Goal: Information Seeking & Learning: Learn about a topic

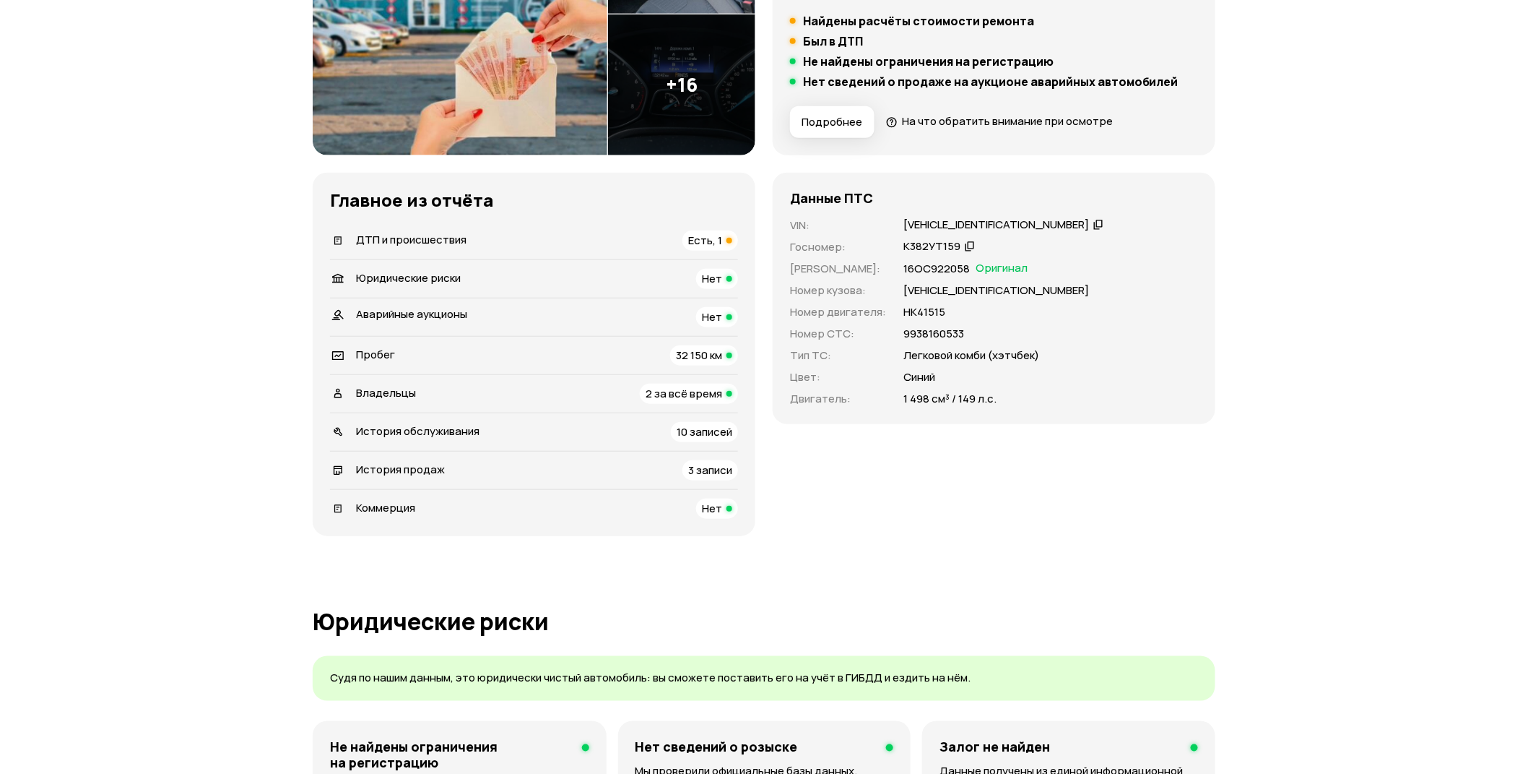
click at [414, 233] on span "ДТП и происшествия" at bounding box center [411, 239] width 111 height 15
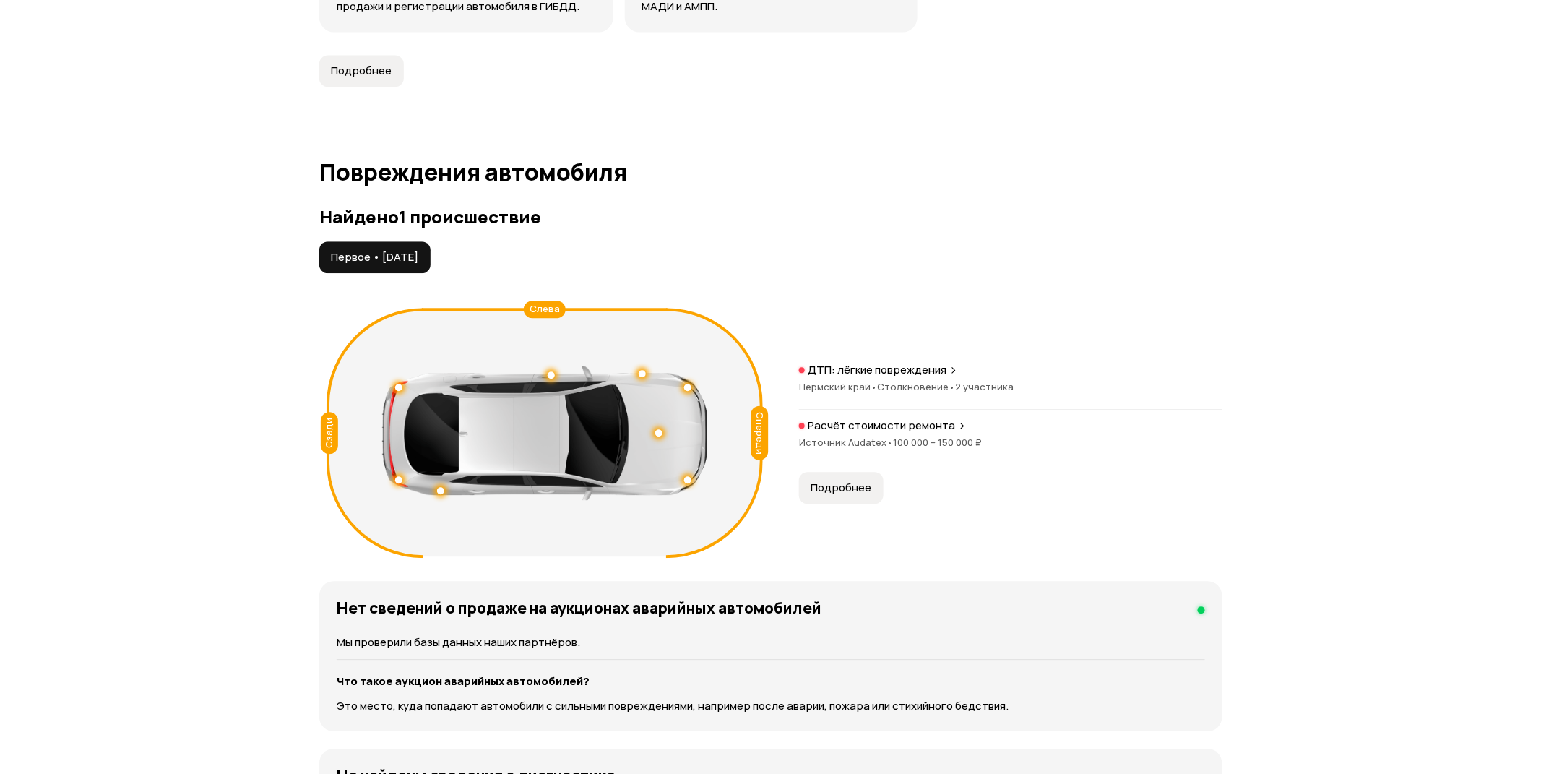
scroll to position [1497, 0]
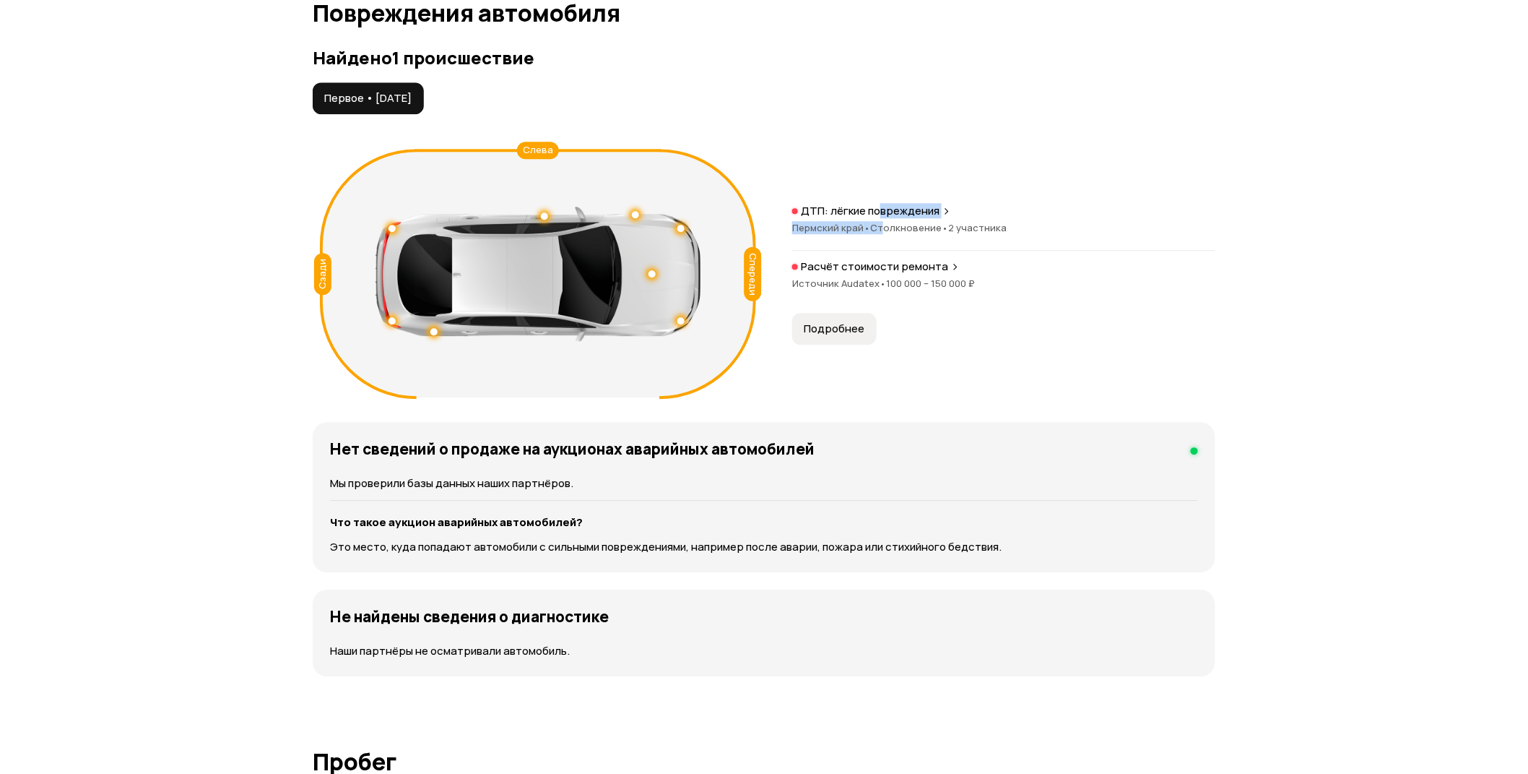
click at [882, 220] on div "ДТП: лёгкие повреждения Пермский край • Столкновение • 2 участника" at bounding box center [1003, 227] width 423 height 47
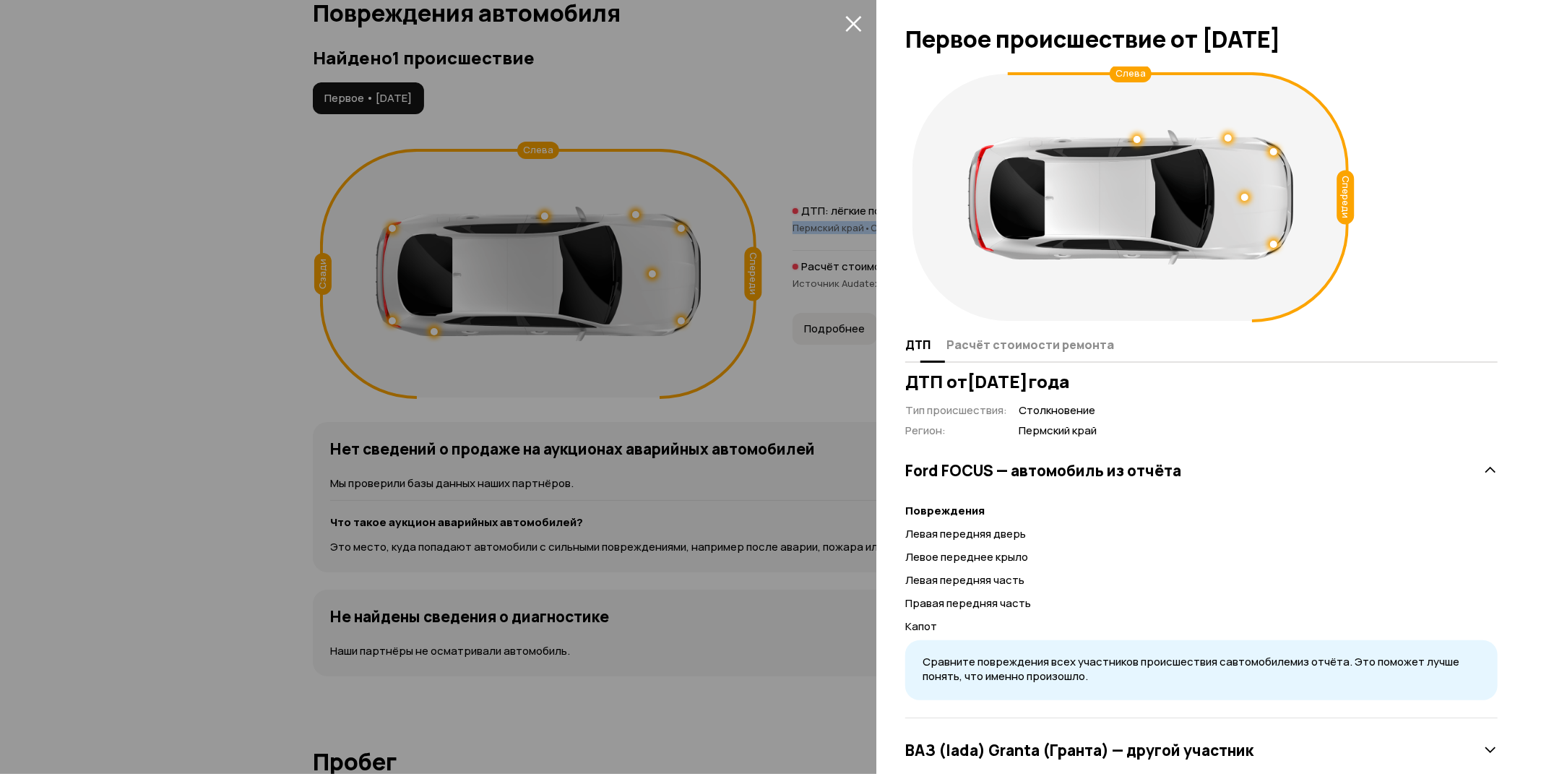
click at [991, 347] on span "Расчёт стоимости ремонта" at bounding box center [1030, 344] width 168 height 14
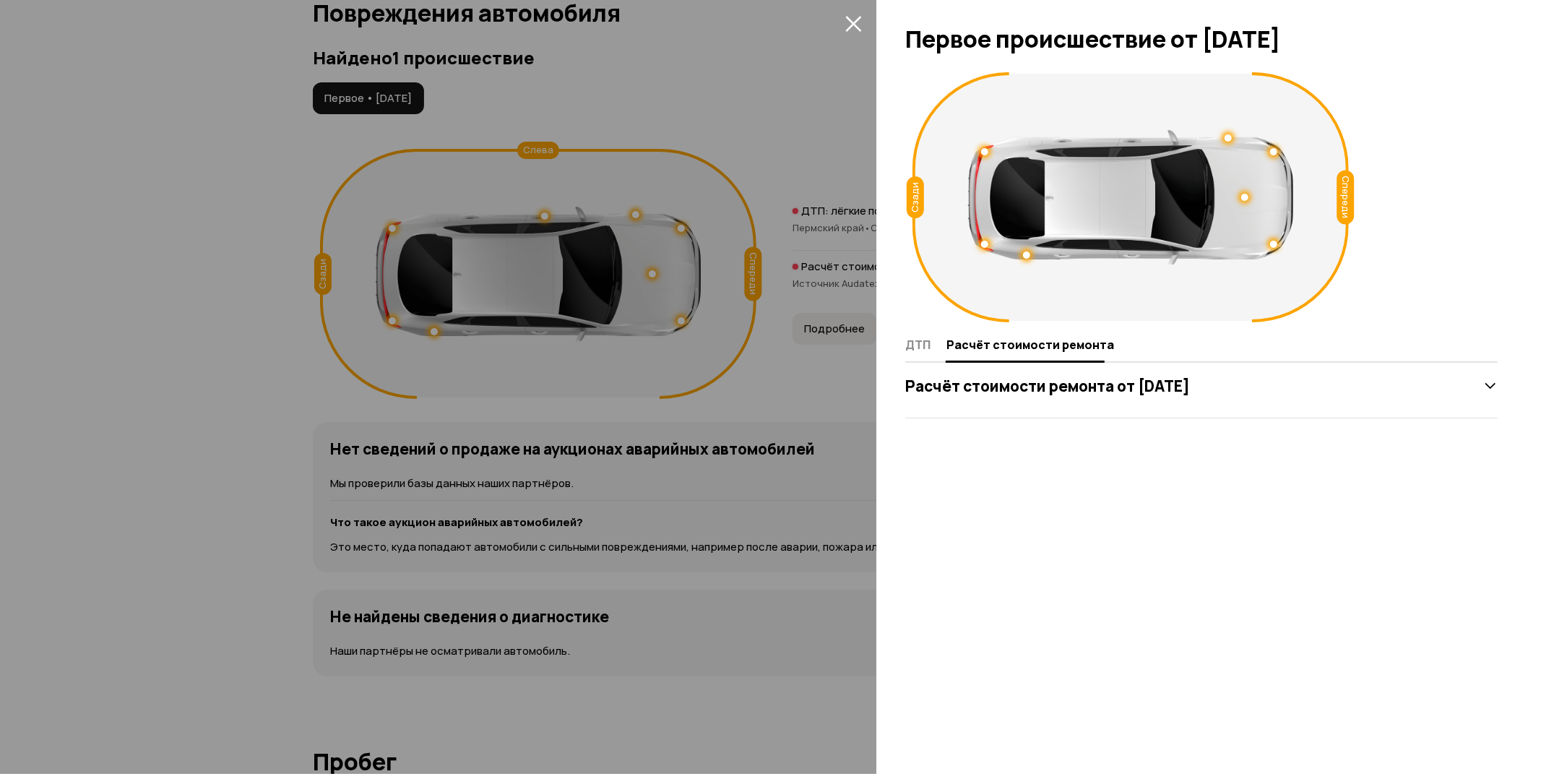
drag, startPoint x: 1270, startPoint y: 409, endPoint x: 1262, endPoint y: 407, distance: 8.2
click at [1262, 407] on div "Расчёт стоимости ремонта от [DATE]" at bounding box center [1201, 386] width 592 height 64
click at [1190, 388] on h3 "Расчёт стоимости ремонта от [DATE]" at bounding box center [1047, 385] width 285 height 19
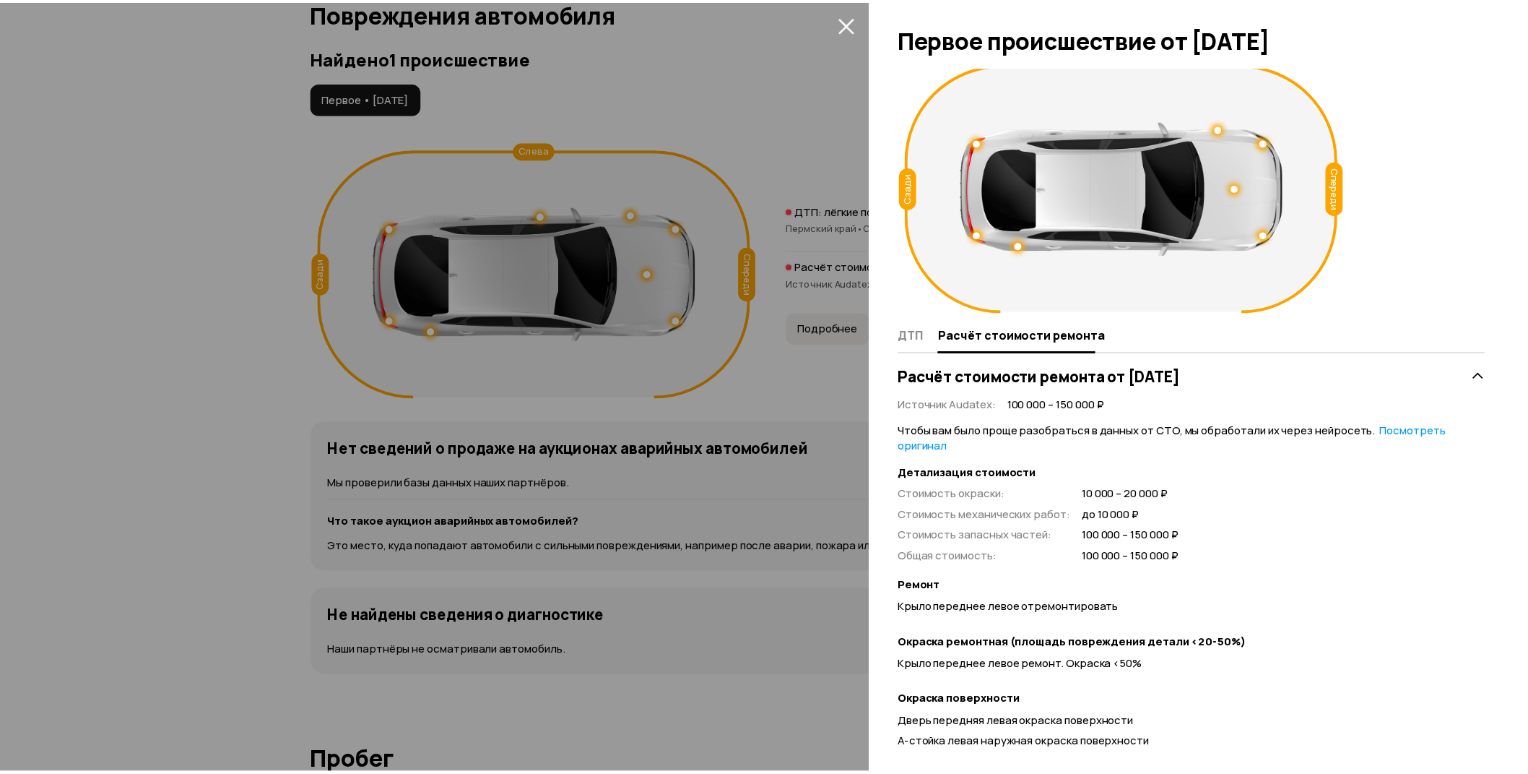
scroll to position [0, 0]
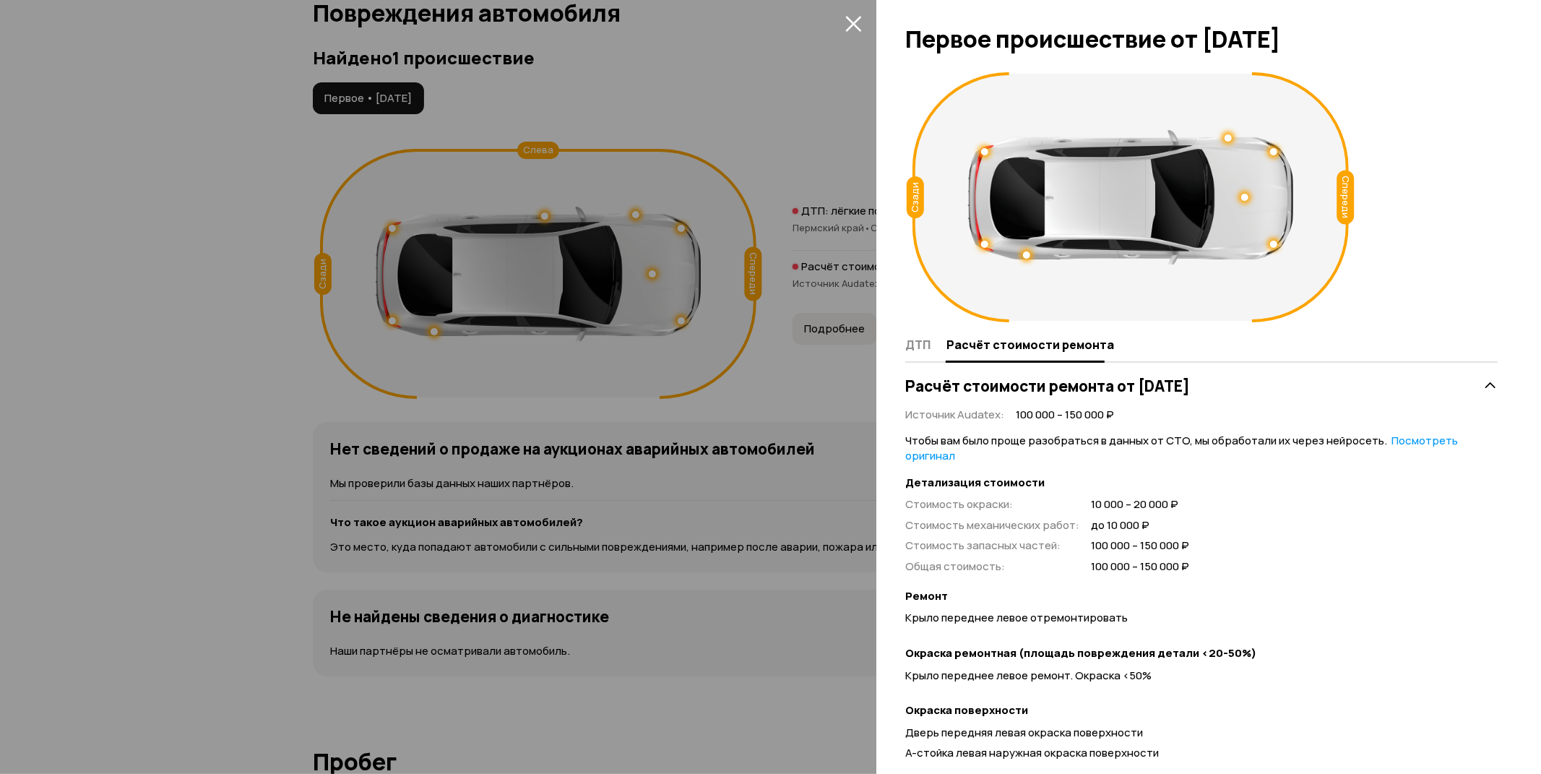
click at [849, 13] on button "закрыть" at bounding box center [852, 23] width 23 height 23
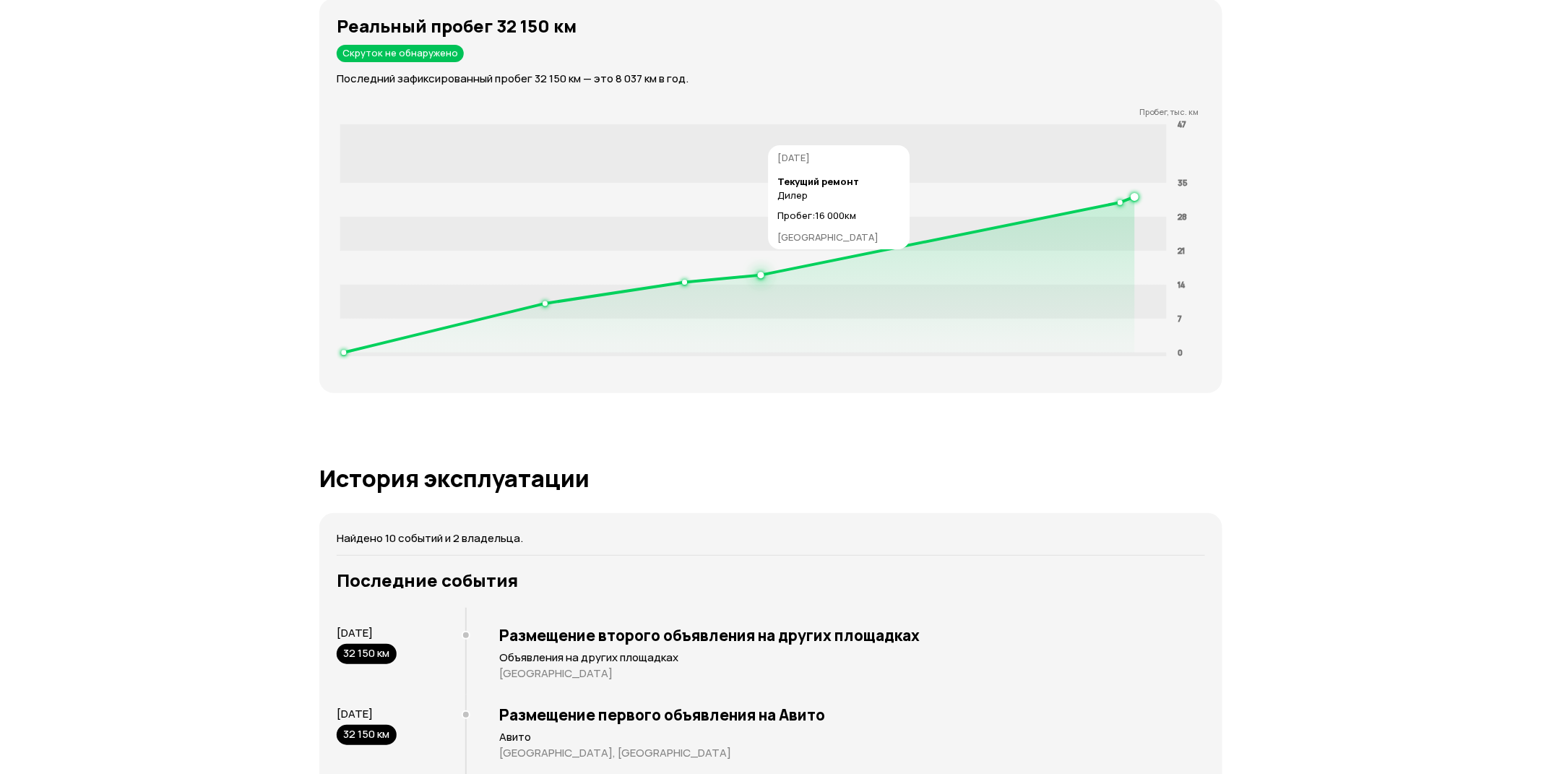
scroll to position [2781, 0]
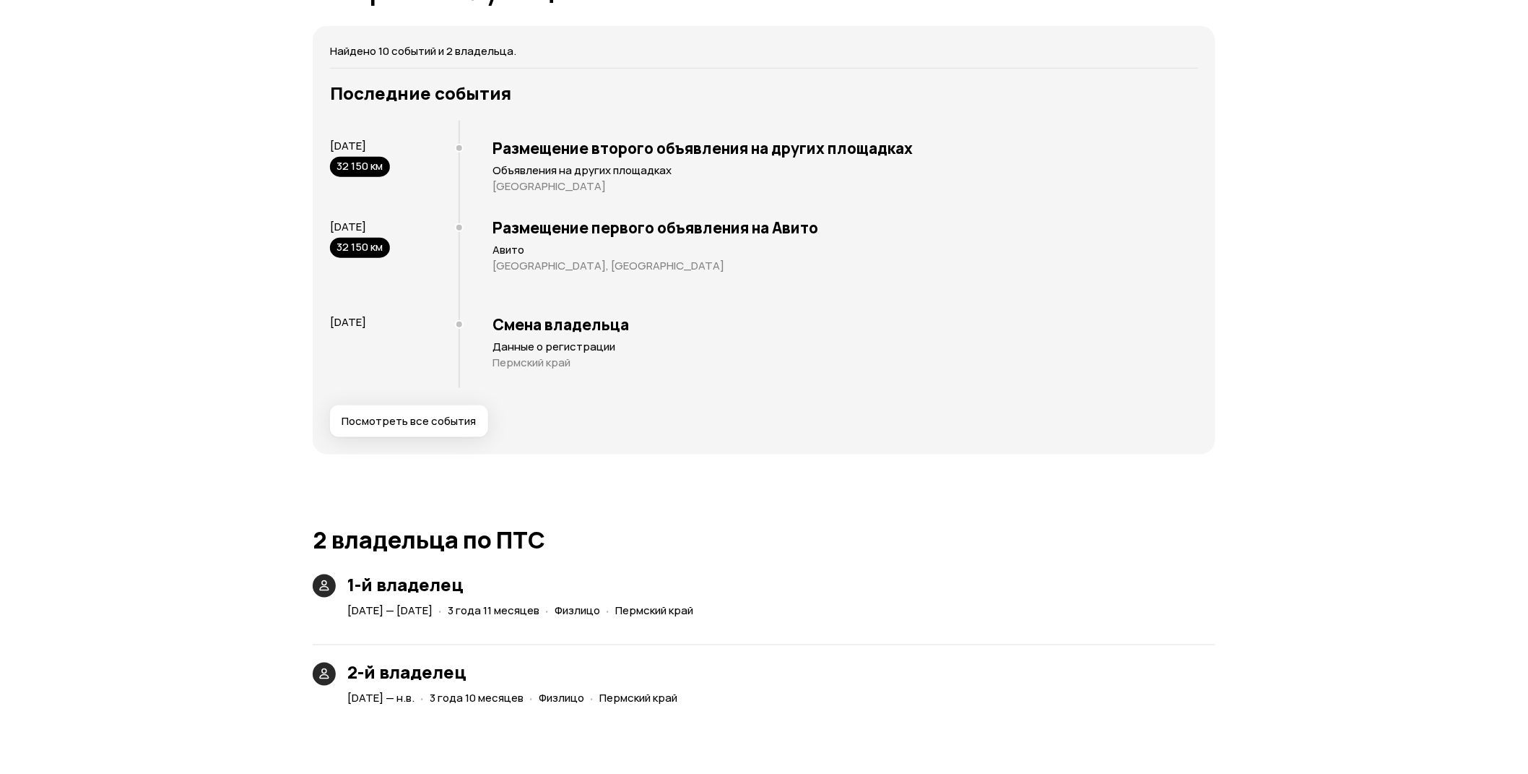
click at [410, 420] on span "Посмотреть все события" at bounding box center [409, 421] width 134 height 14
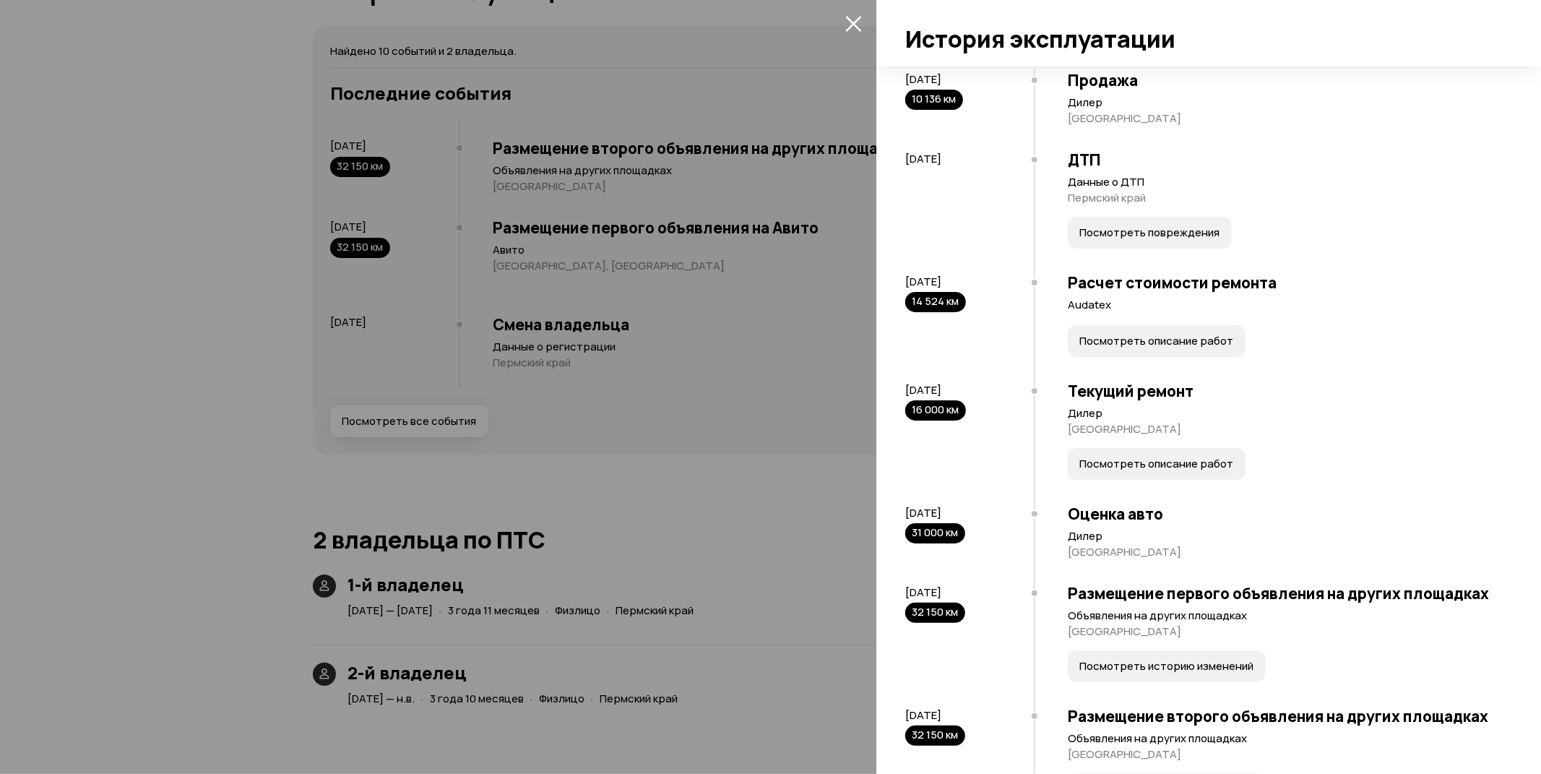
scroll to position [75, 0]
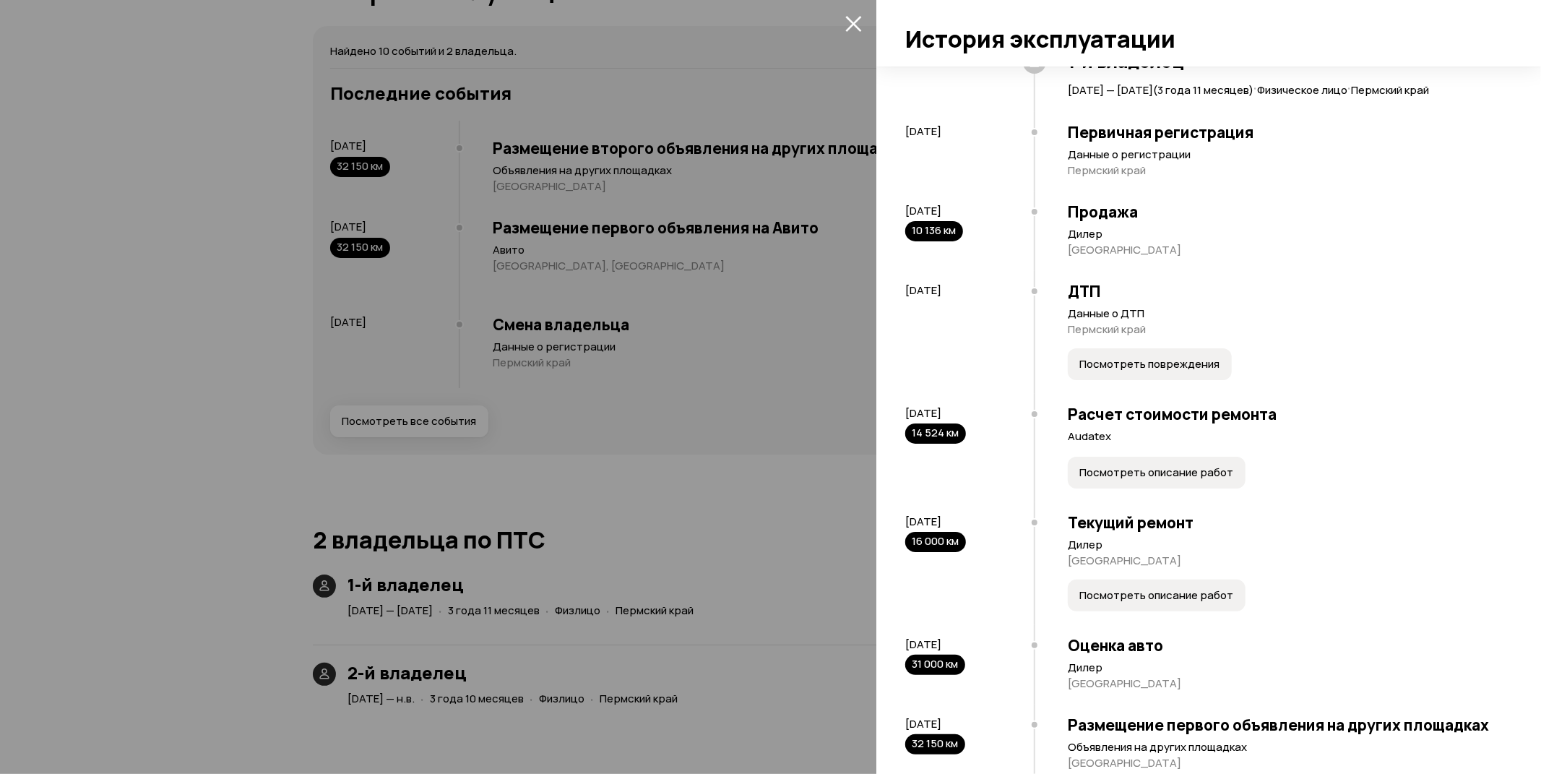
click at [1168, 480] on span "Посмотреть описание работ" at bounding box center [1156, 472] width 154 height 14
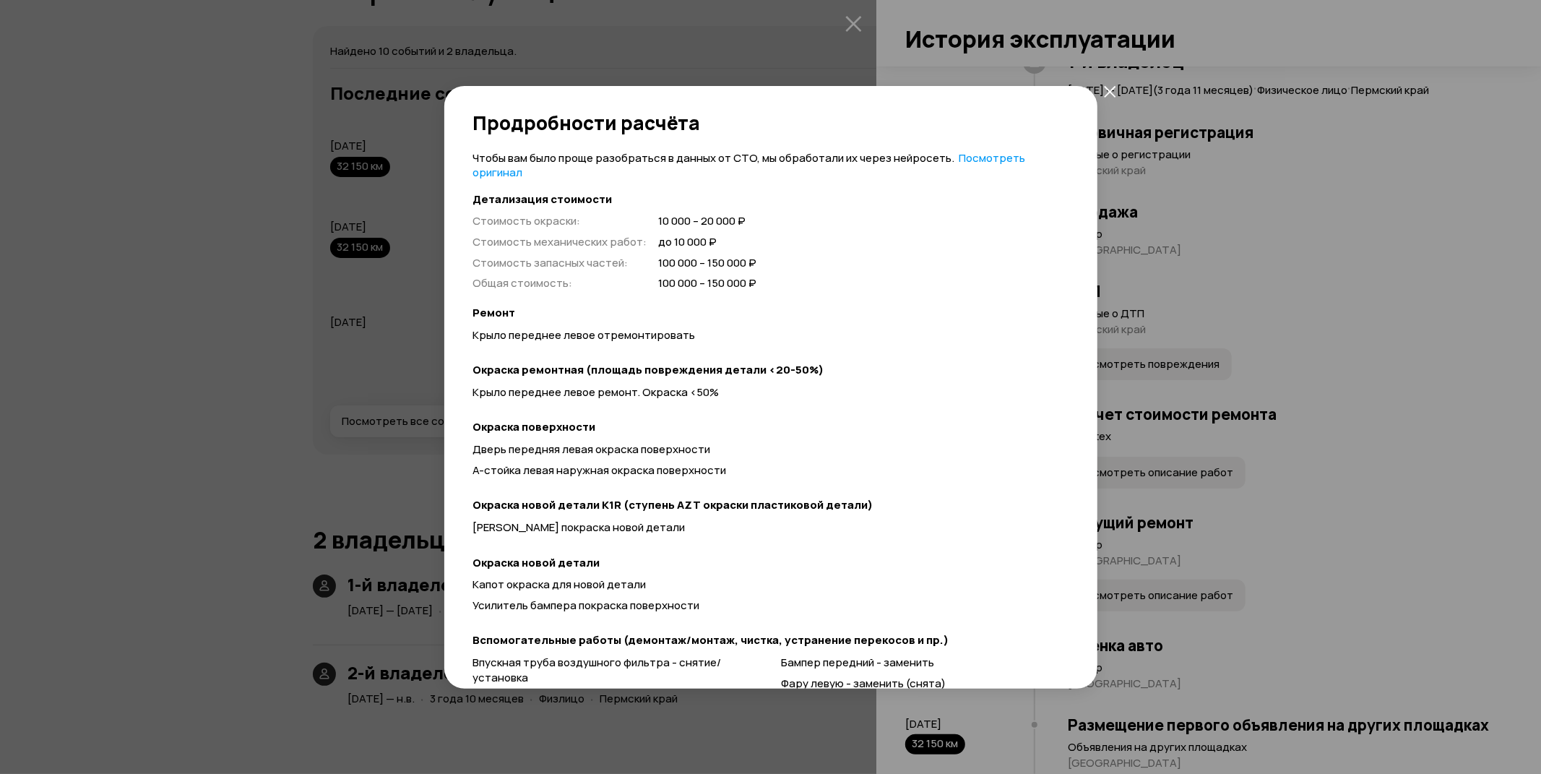
click at [1027, 25] on div "Продробности расчёта Чтобы вам было проще разобраться в данных от СТО, мы обраб…" at bounding box center [770, 387] width 1541 height 774
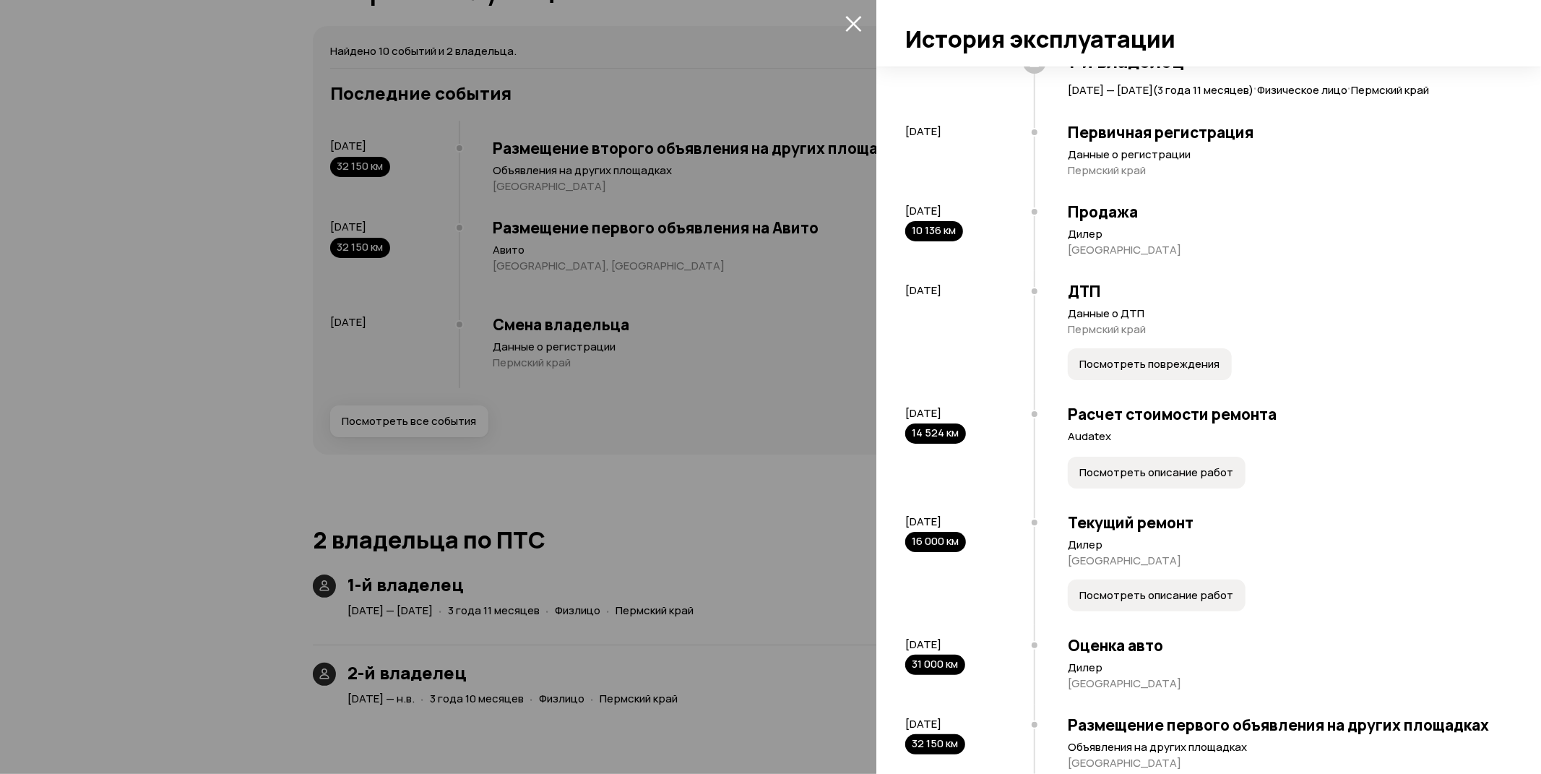
click at [1131, 602] on span "Посмотреть описание работ" at bounding box center [1156, 595] width 154 height 14
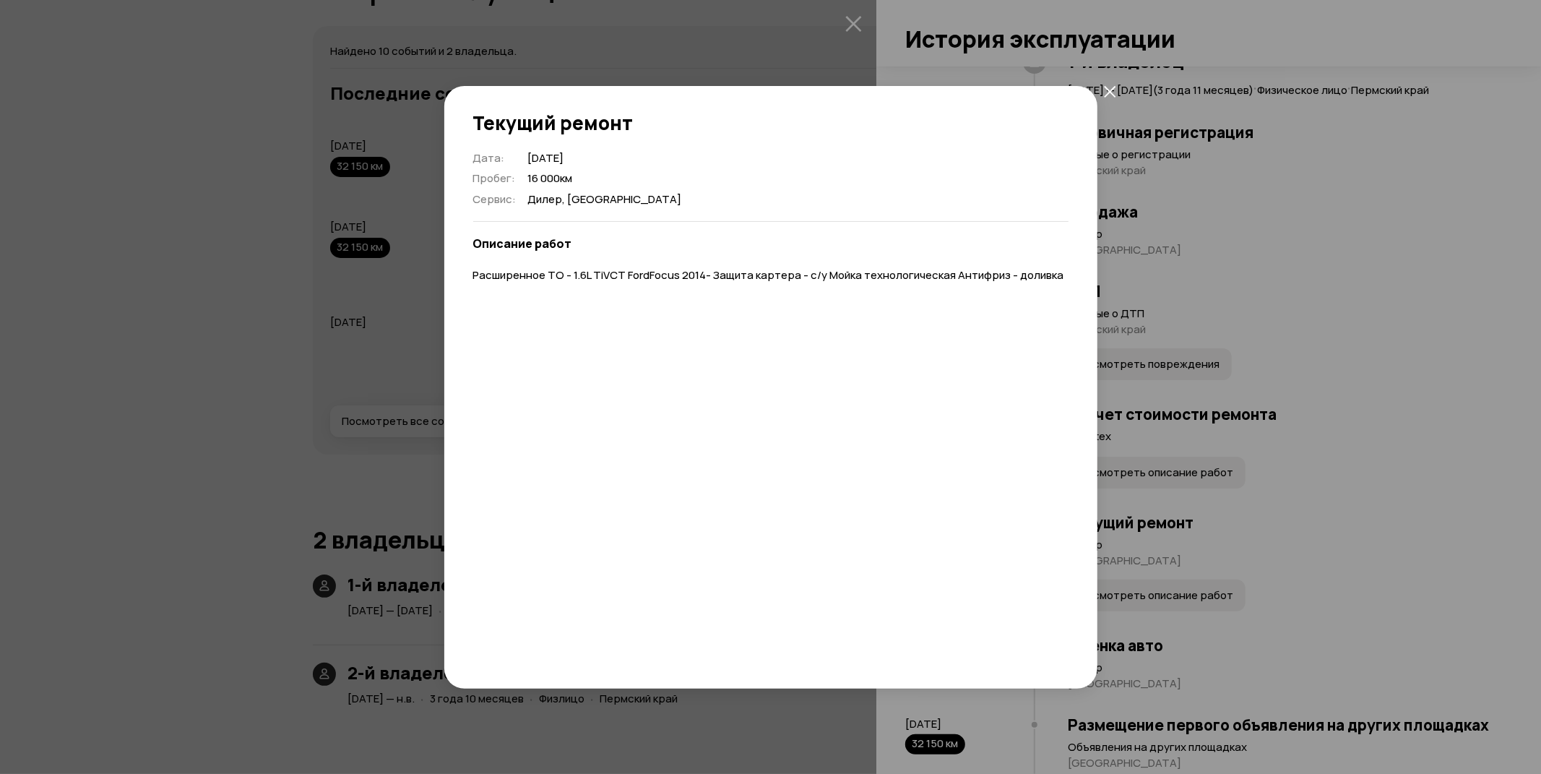
click at [1268, 235] on div "Текущий ремонт Дата : [DATE] Пробег : 16 000 км Сервис : [GEOGRAPHIC_DATA], [GE…" at bounding box center [770, 387] width 1541 height 774
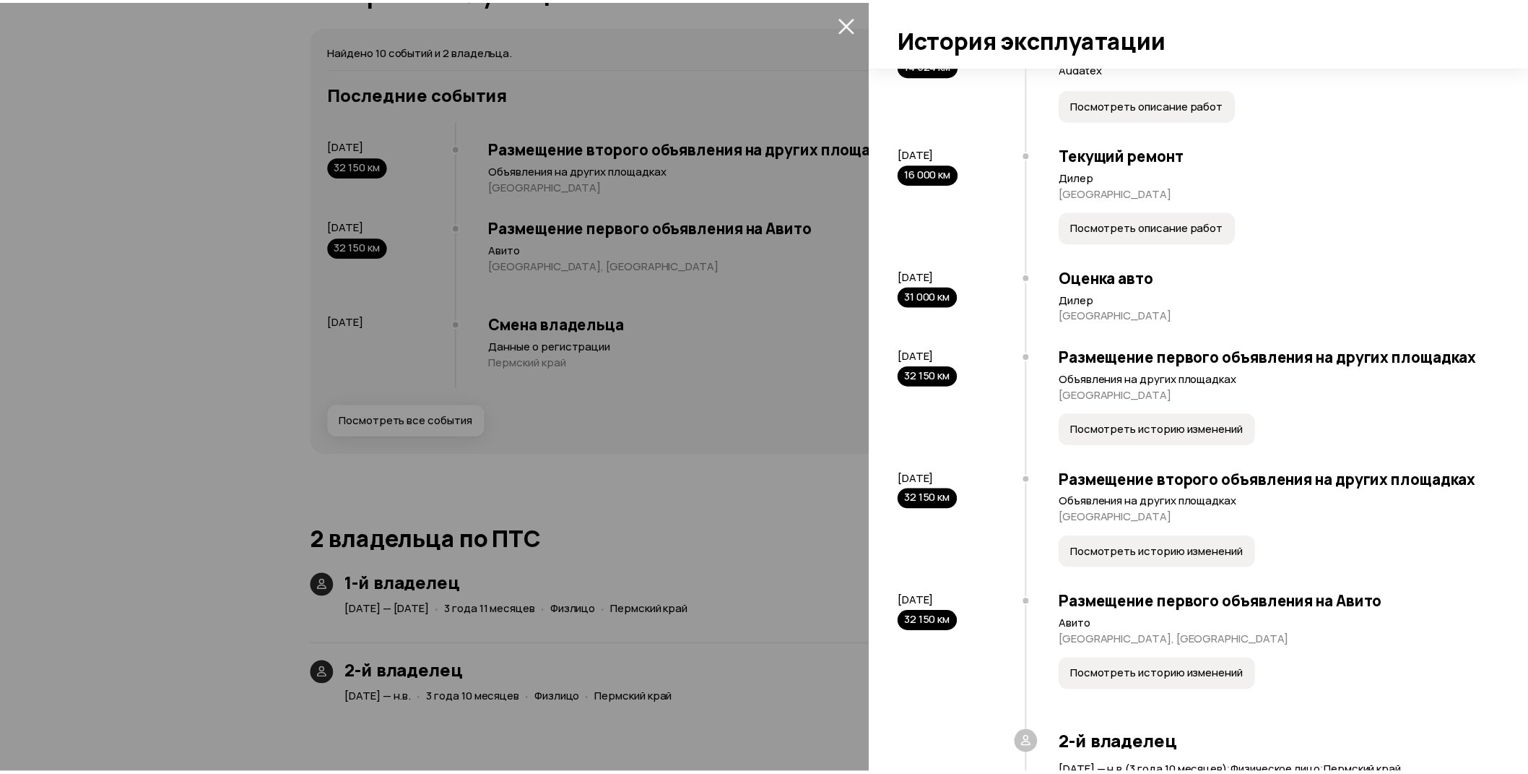
scroll to position [637, 0]
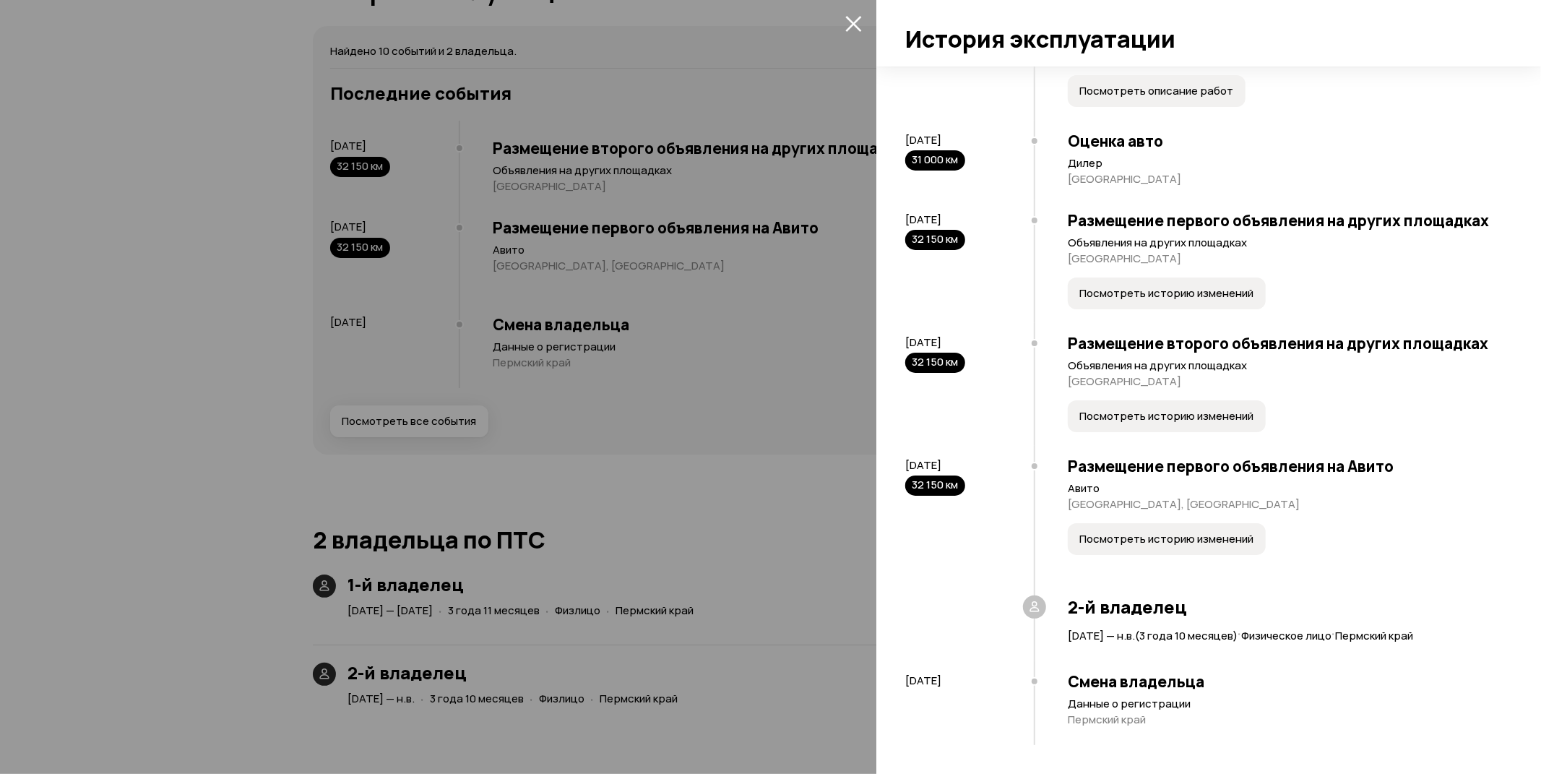
click at [616, 251] on div at bounding box center [770, 387] width 1541 height 774
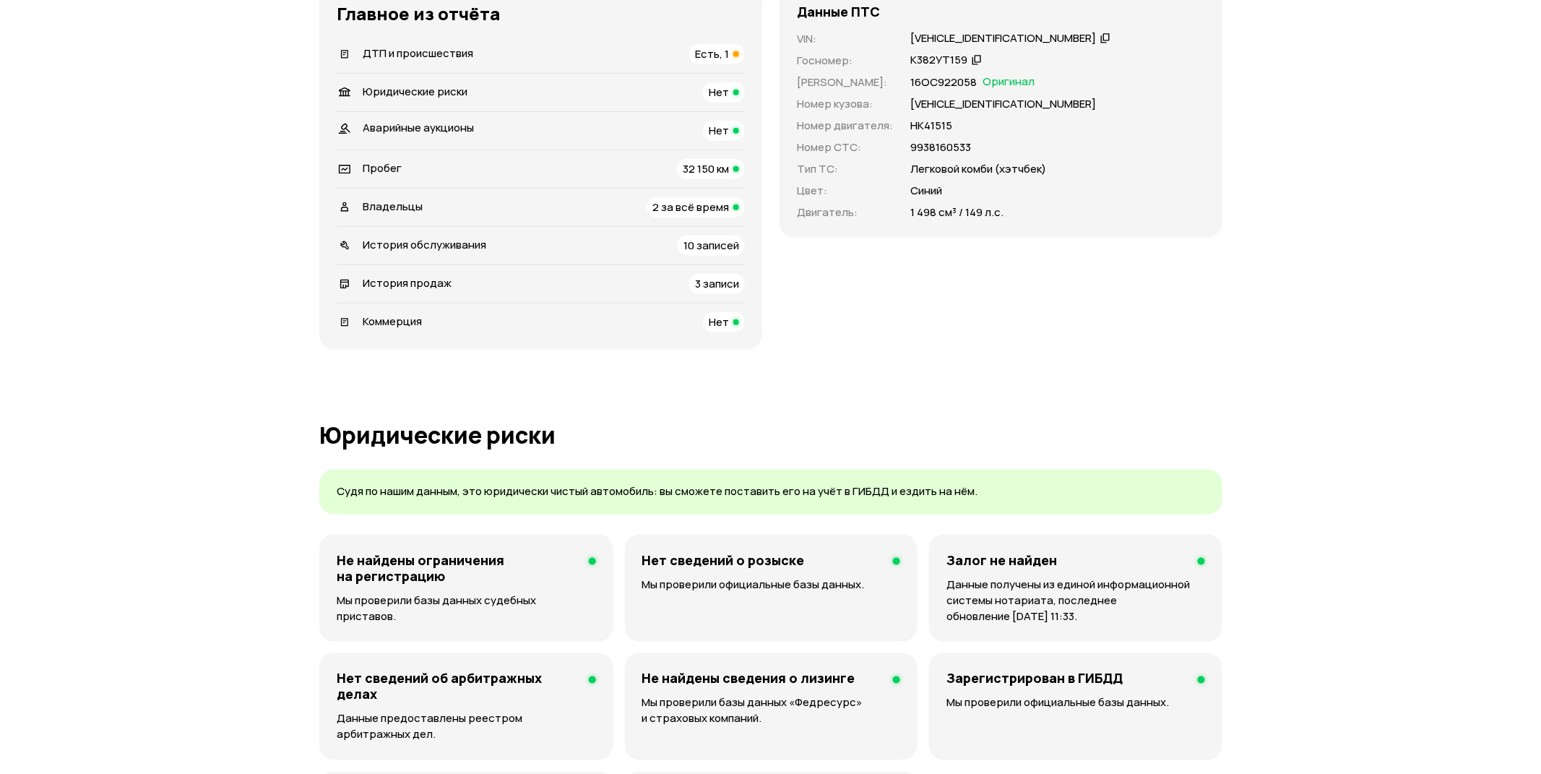
scroll to position [0, 0]
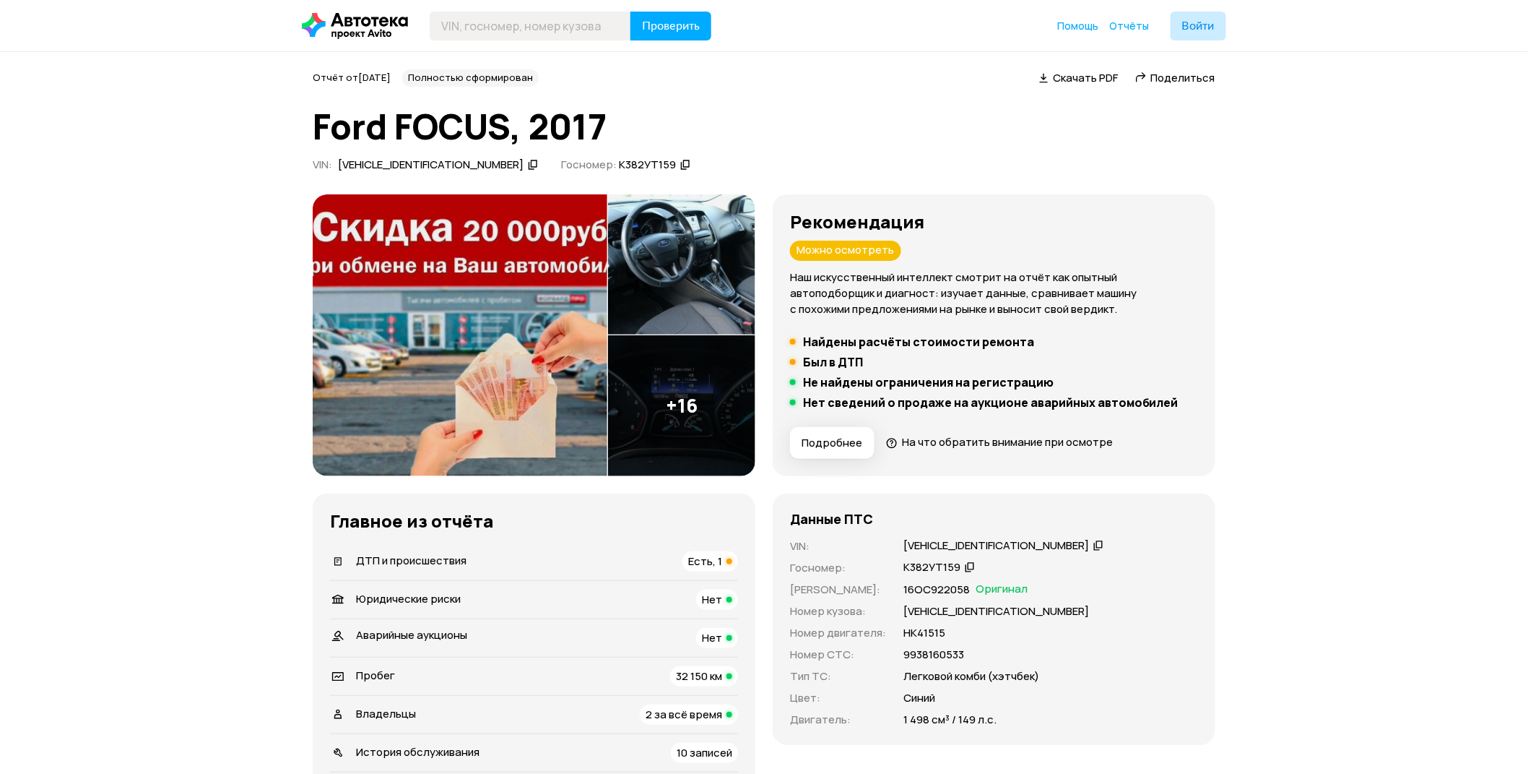
click at [723, 278] on img at bounding box center [681, 264] width 147 height 141
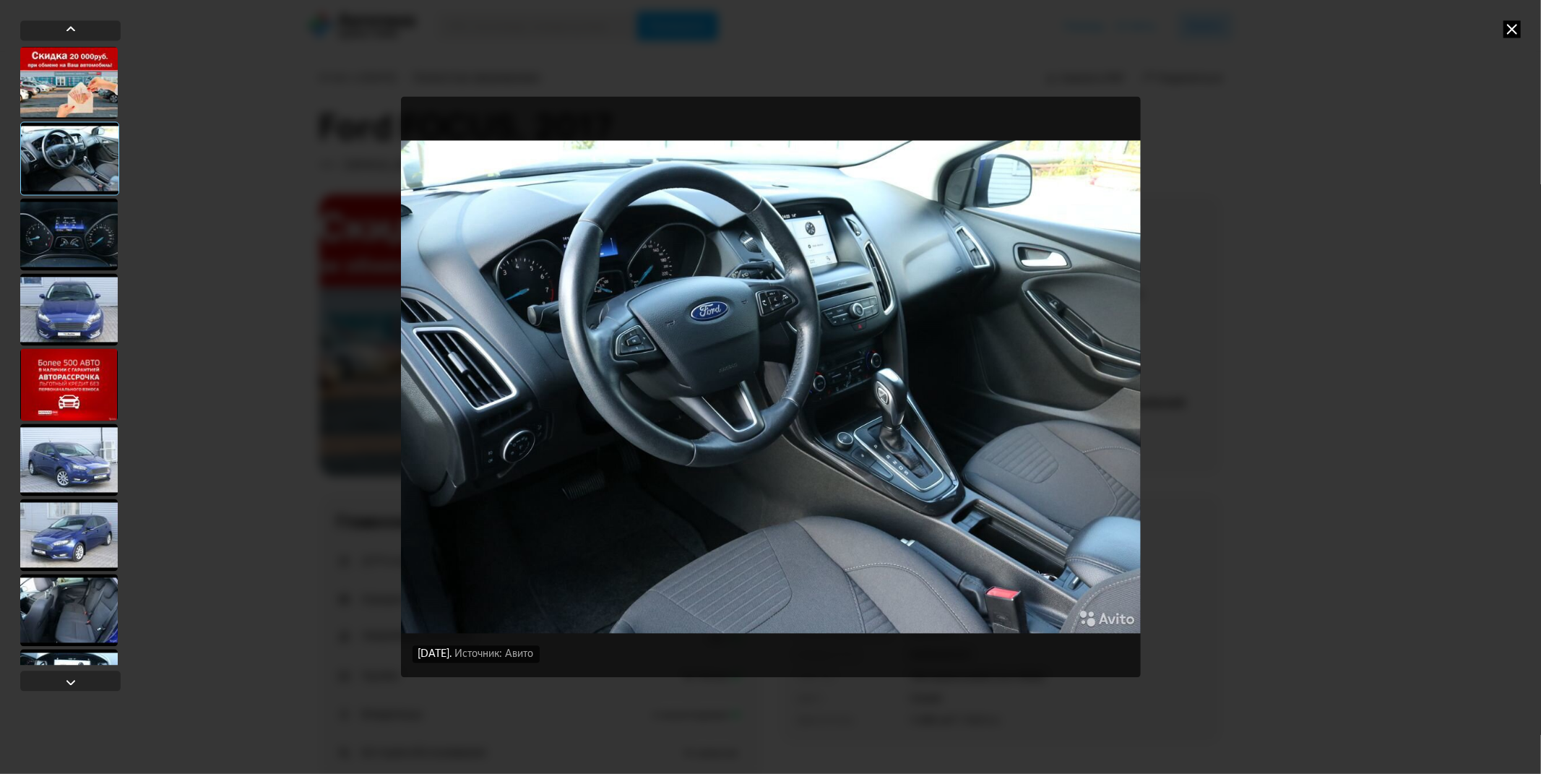
drag, startPoint x: 76, startPoint y: 166, endPoint x: 77, endPoint y: 191, distance: 25.3
click at [76, 167] on div at bounding box center [69, 158] width 99 height 74
click at [94, 253] on div at bounding box center [69, 234] width 98 height 72
click at [84, 316] on div at bounding box center [69, 309] width 98 height 72
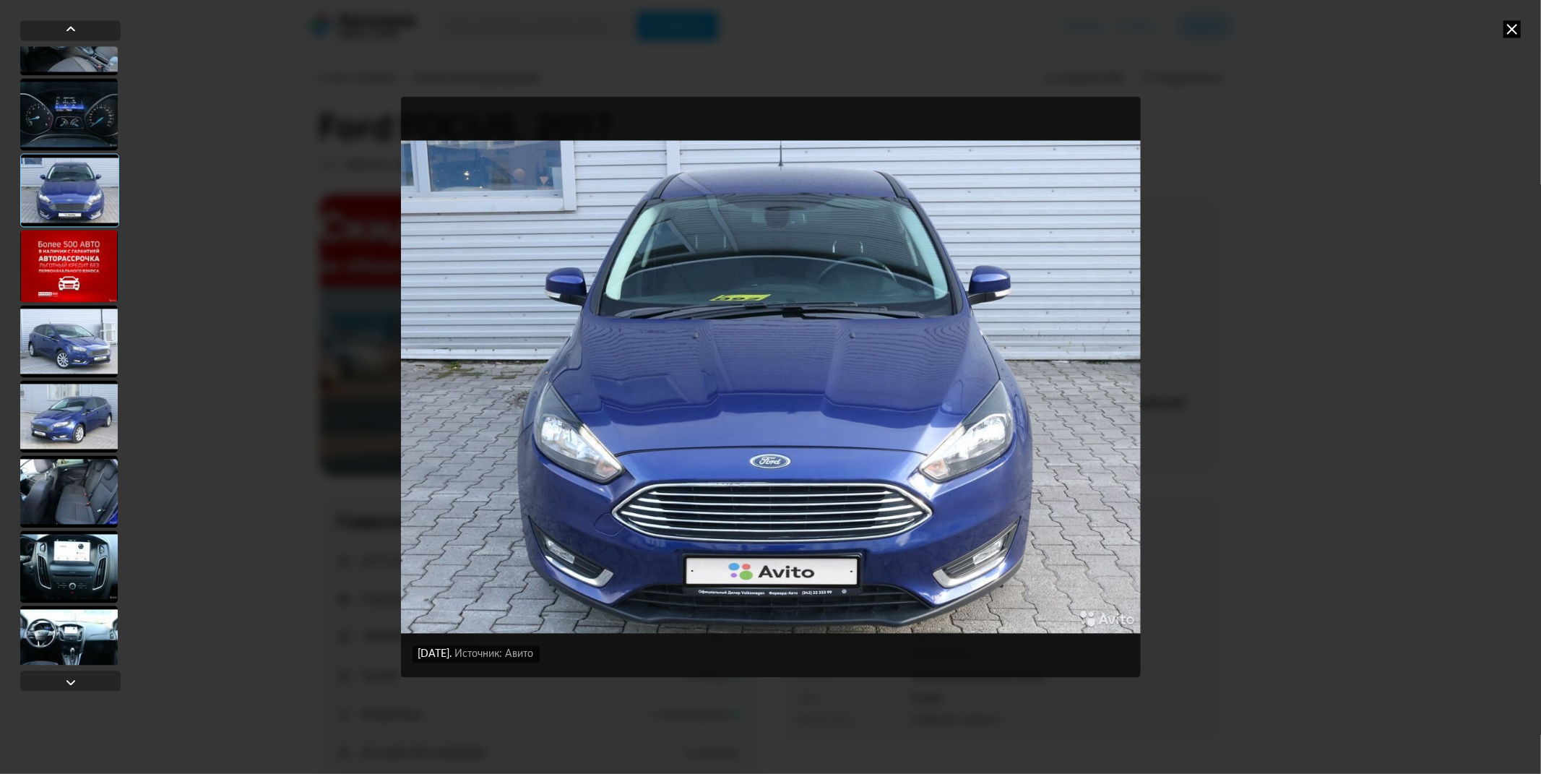
scroll to position [160, 0]
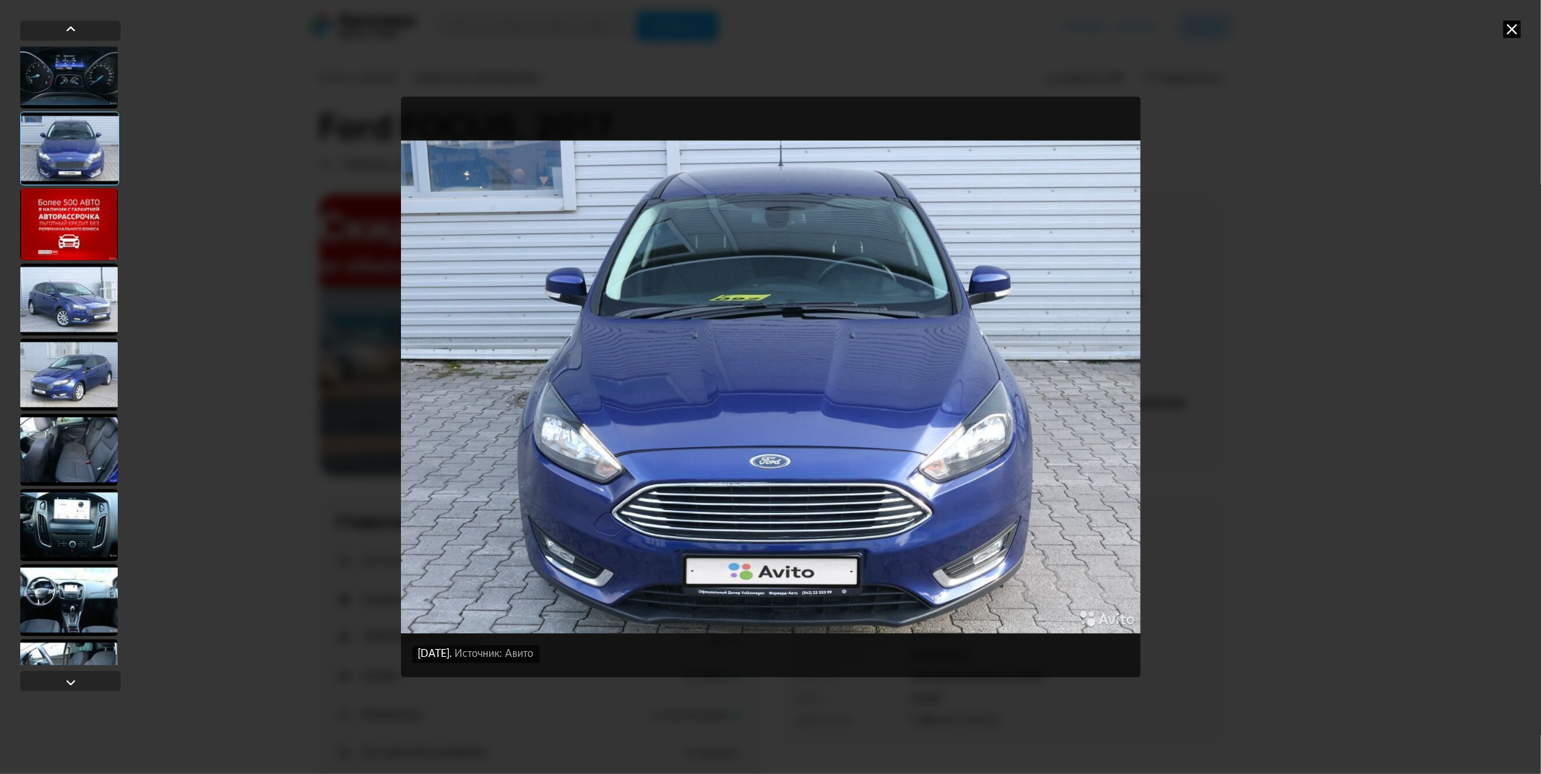
click at [87, 384] on div at bounding box center [69, 374] width 98 height 72
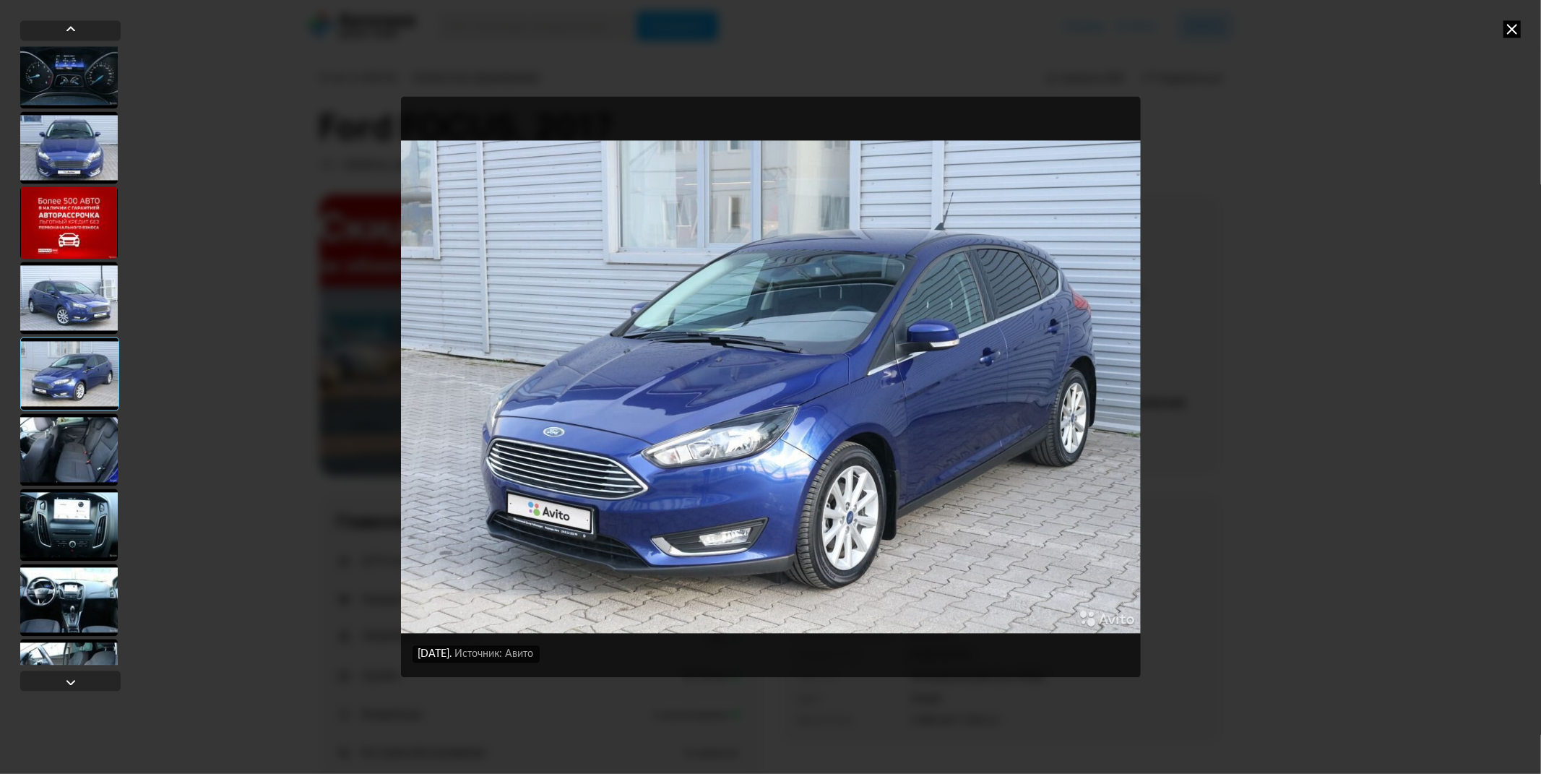
click at [77, 296] on div at bounding box center [69, 297] width 98 height 72
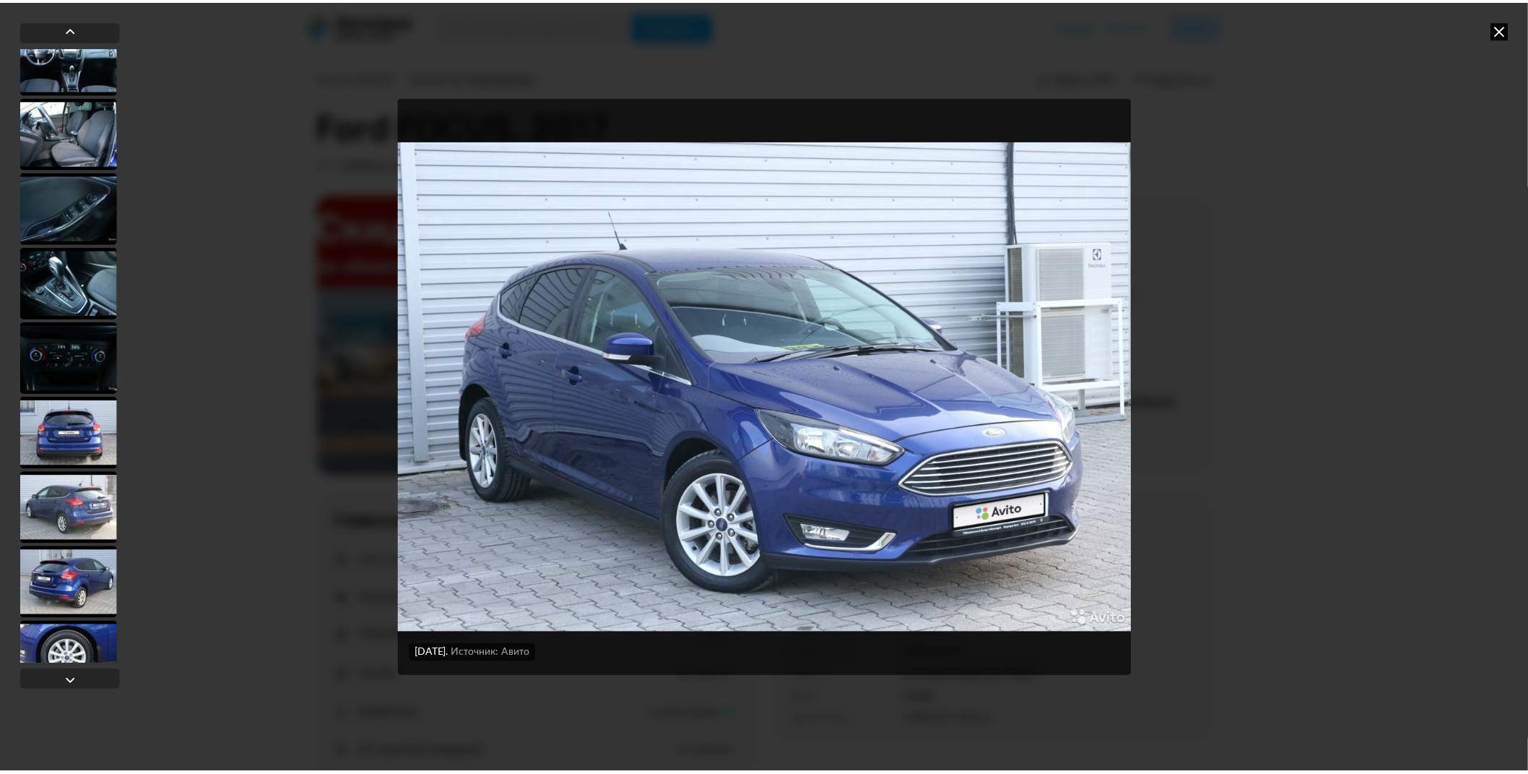
scroll to position [802, 0]
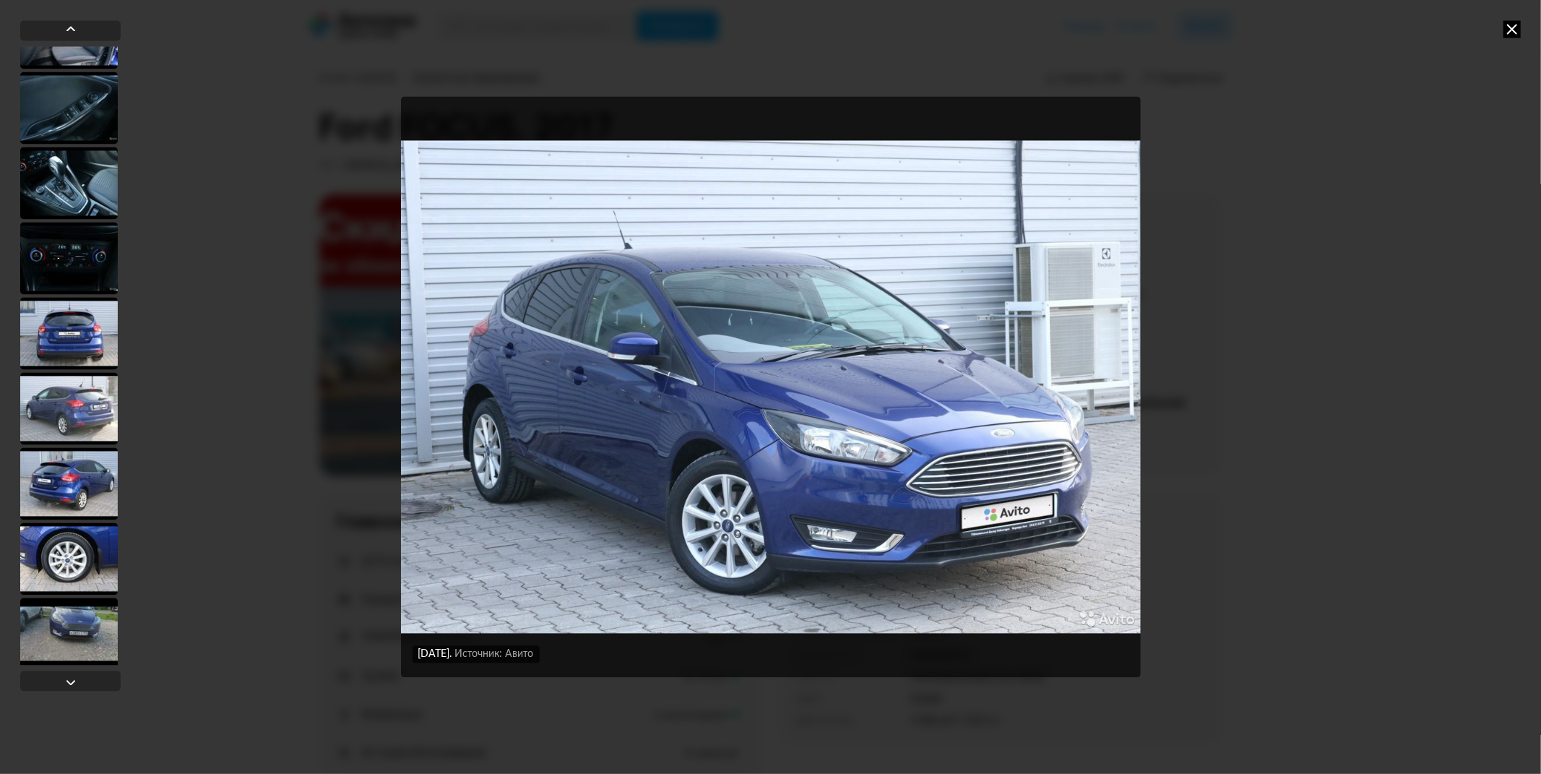
click at [1513, 30] on icon at bounding box center [1511, 28] width 17 height 17
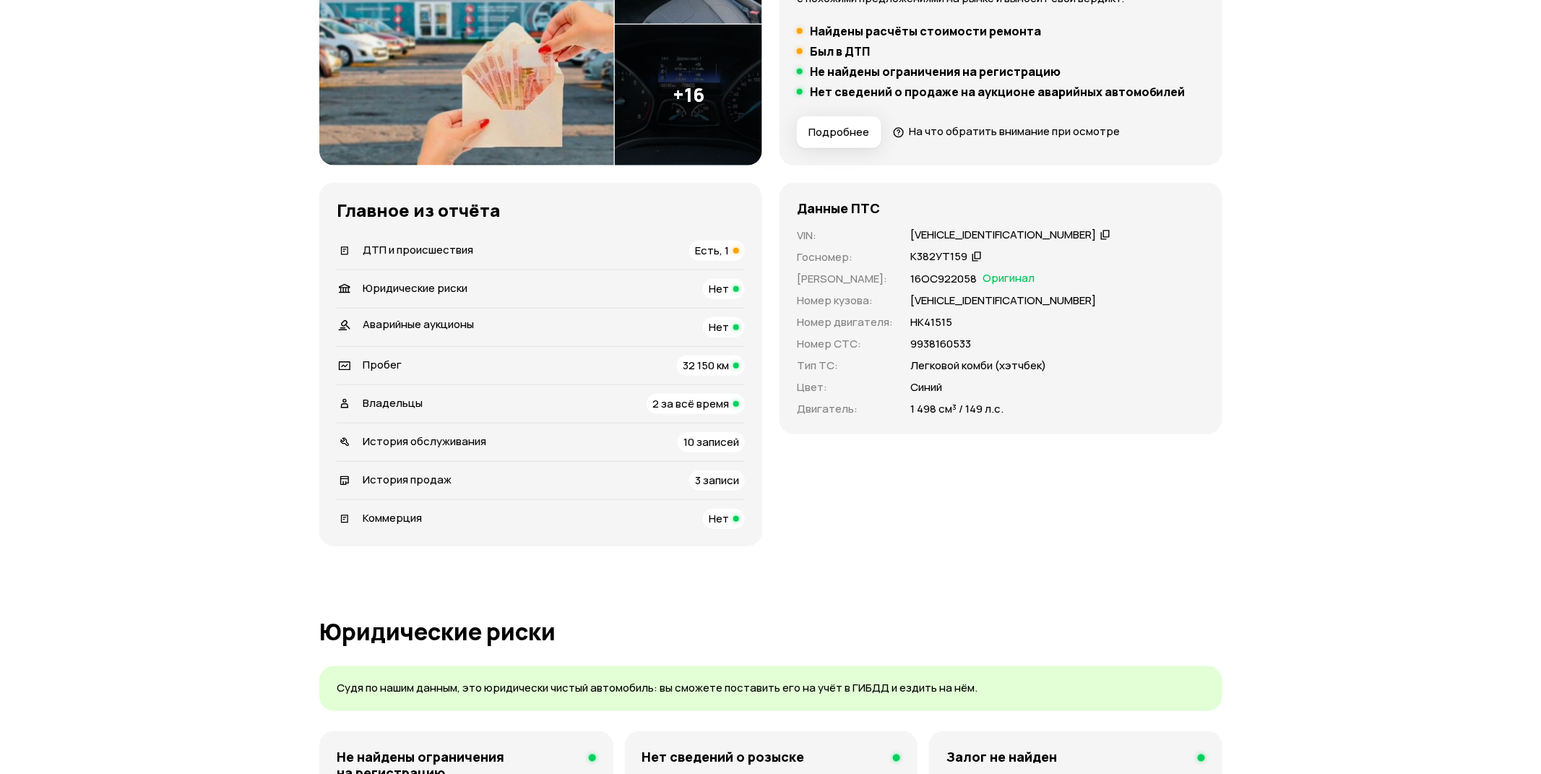
scroll to position [0, 0]
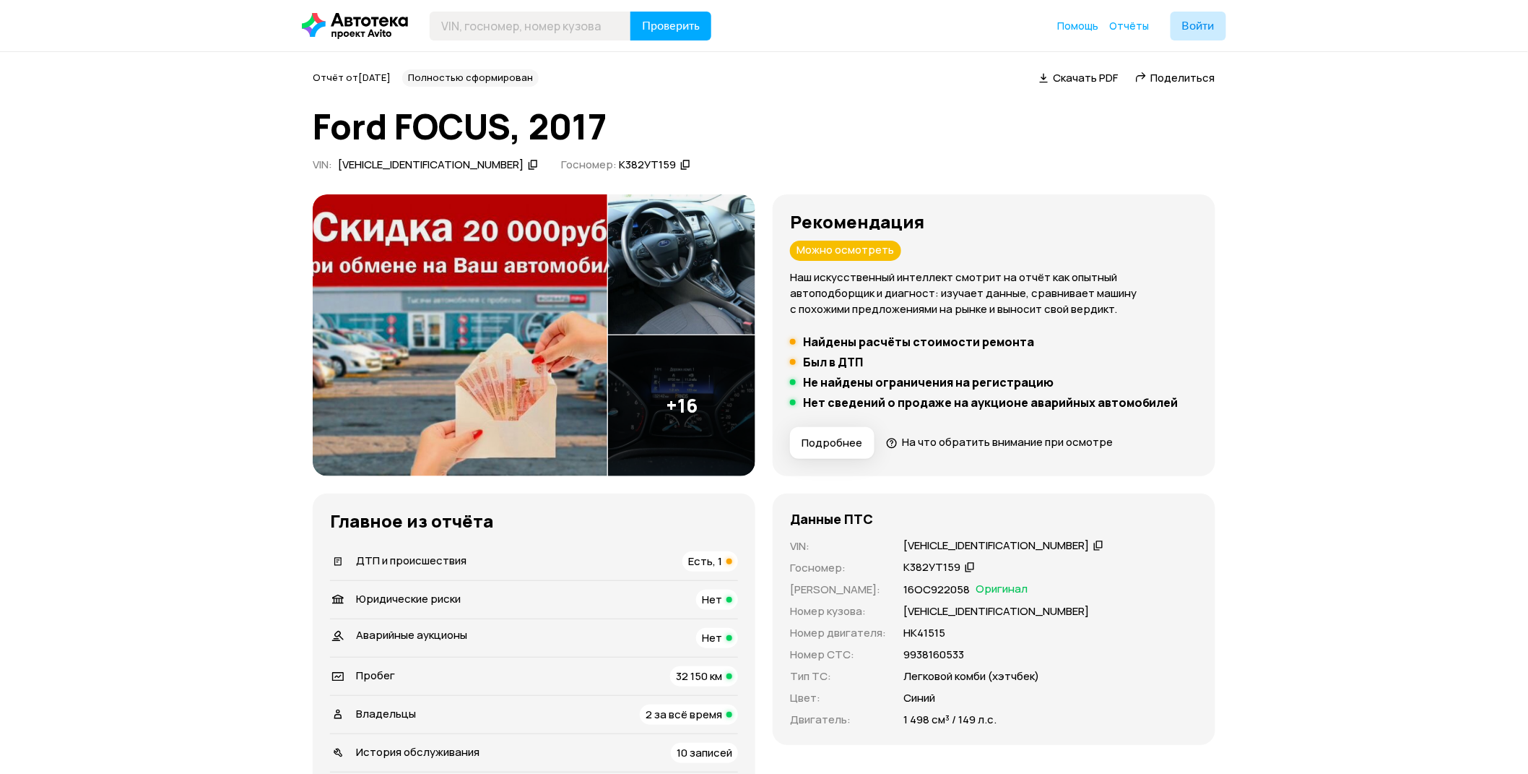
click at [677, 286] on img at bounding box center [681, 264] width 147 height 141
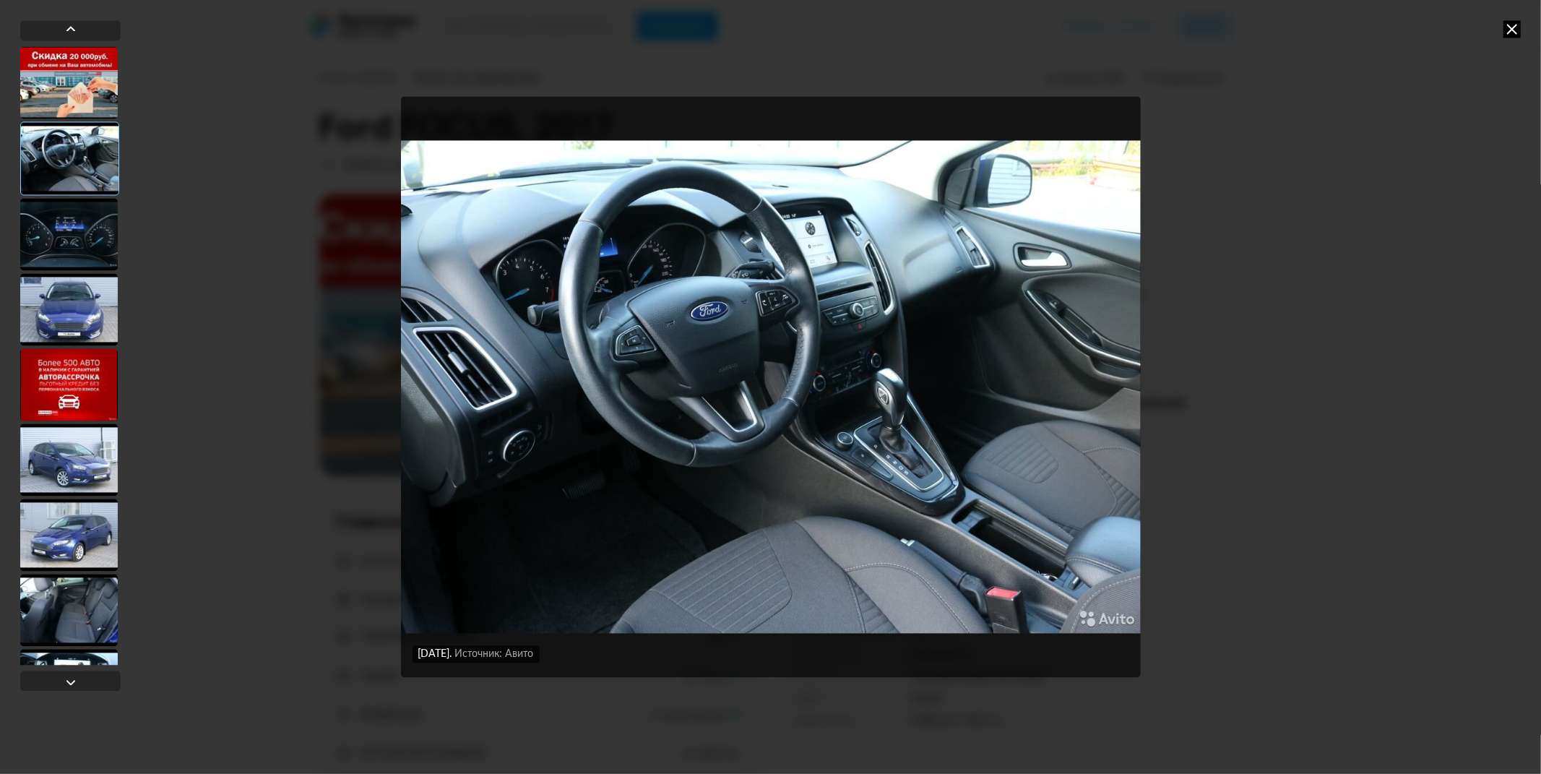
click at [85, 231] on div at bounding box center [69, 234] width 98 height 72
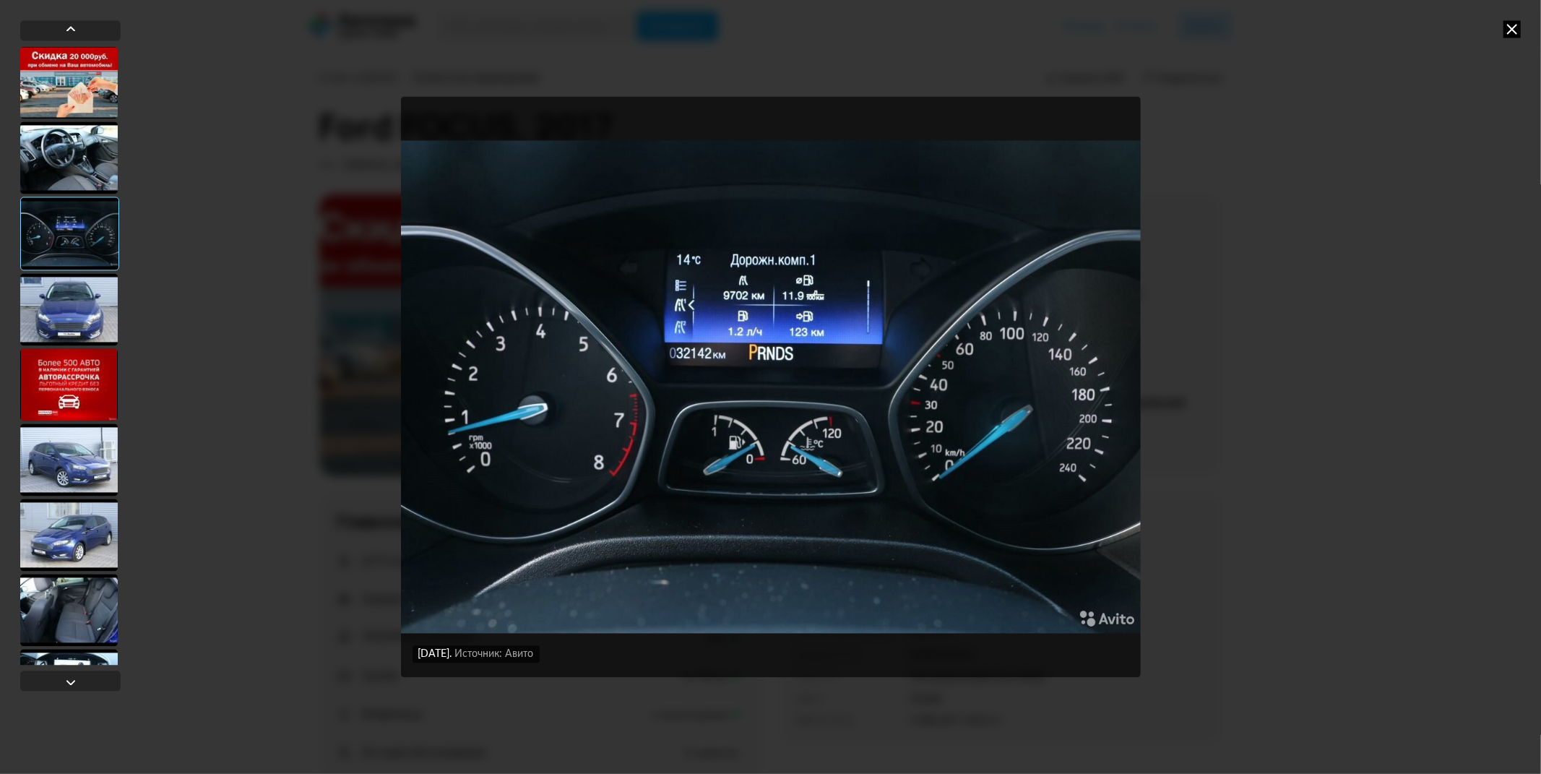
click at [85, 294] on div at bounding box center [69, 309] width 98 height 72
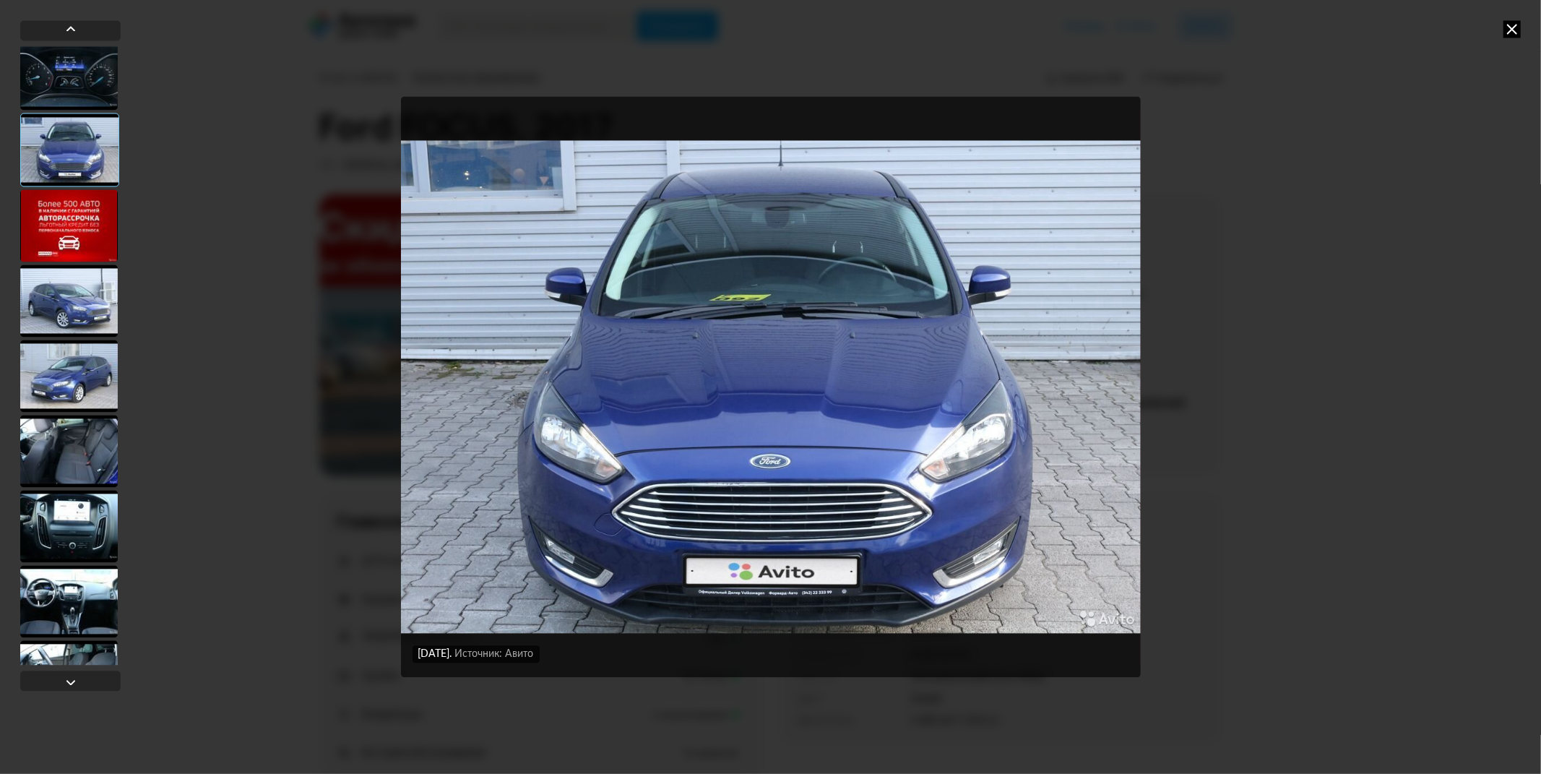
scroll to position [160, 0]
click at [83, 368] on div at bounding box center [69, 374] width 98 height 72
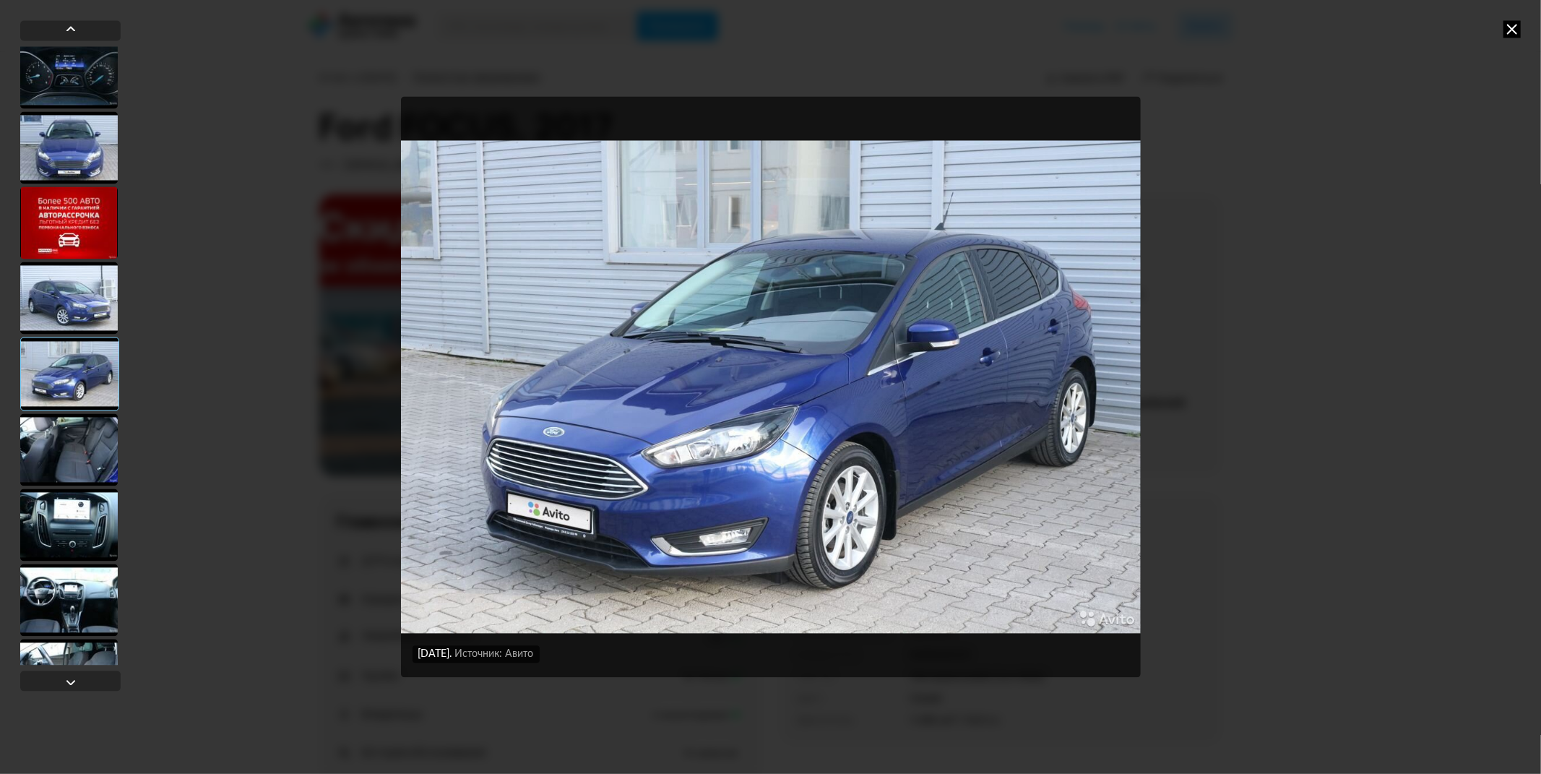
click at [70, 291] on div at bounding box center [69, 297] width 98 height 72
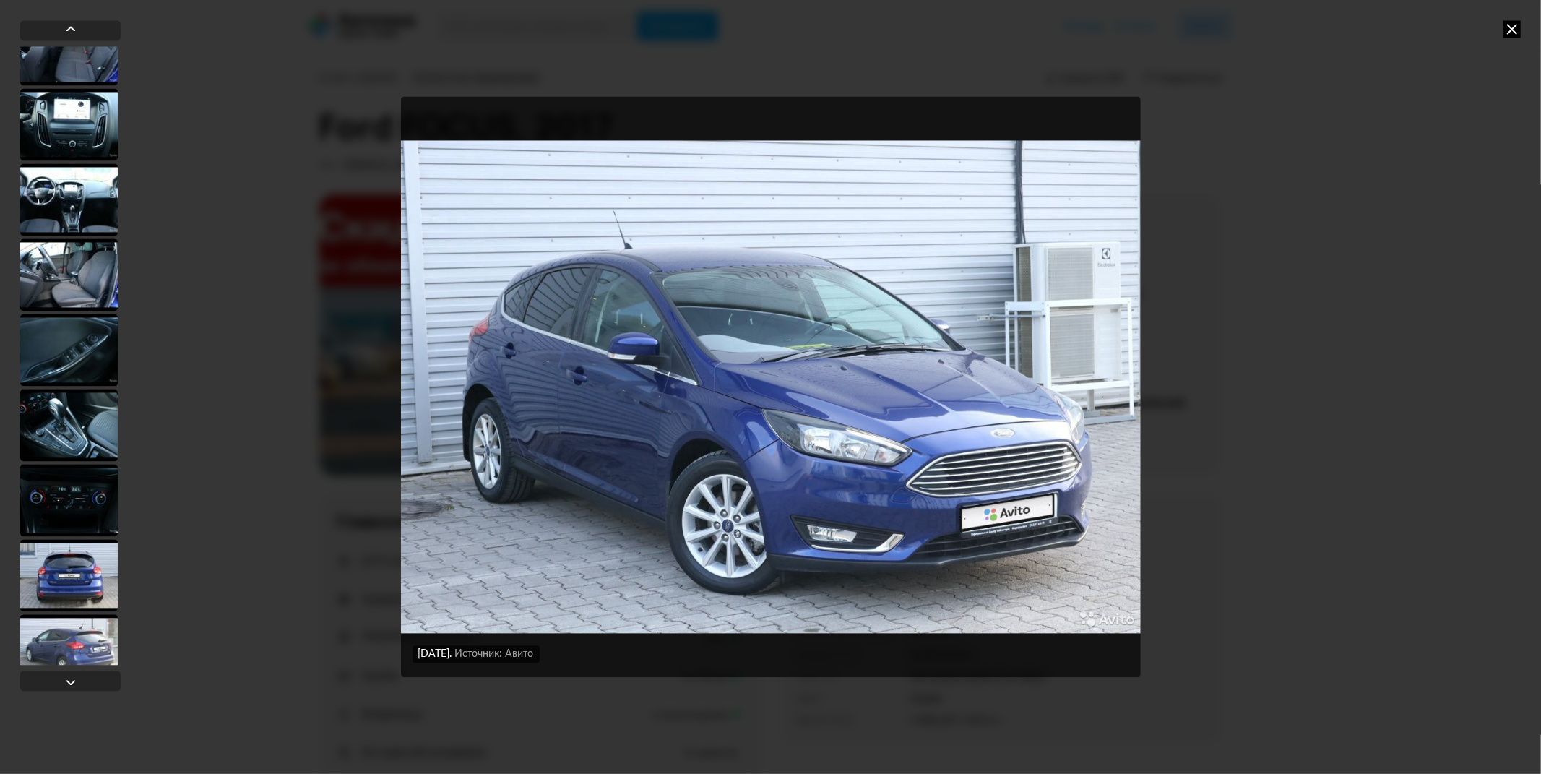
scroll to position [561, 0]
click at [78, 420] on div at bounding box center [69, 424] width 98 height 72
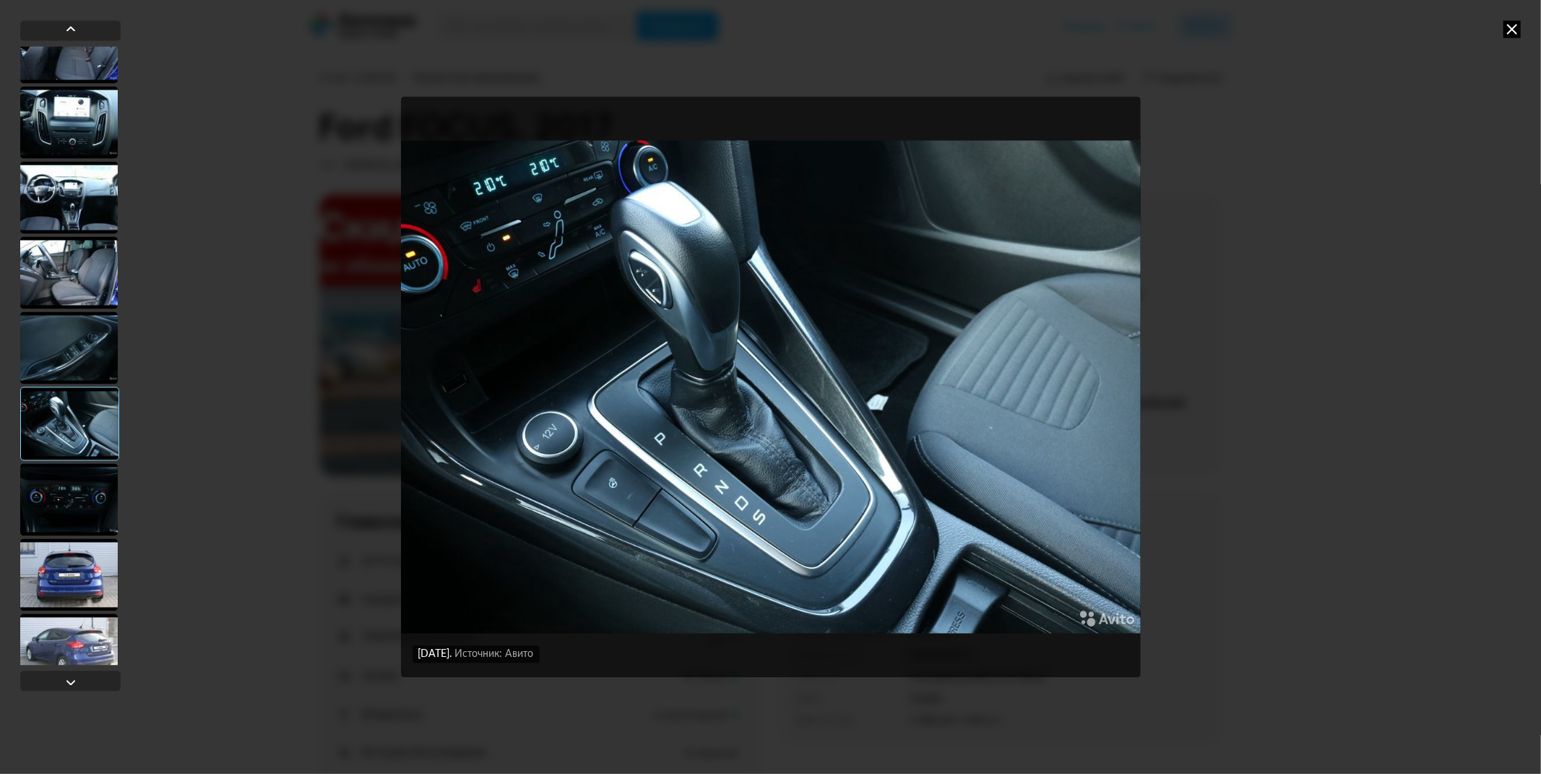
scroll to position [560, 0]
click at [76, 350] on div at bounding box center [69, 349] width 98 height 72
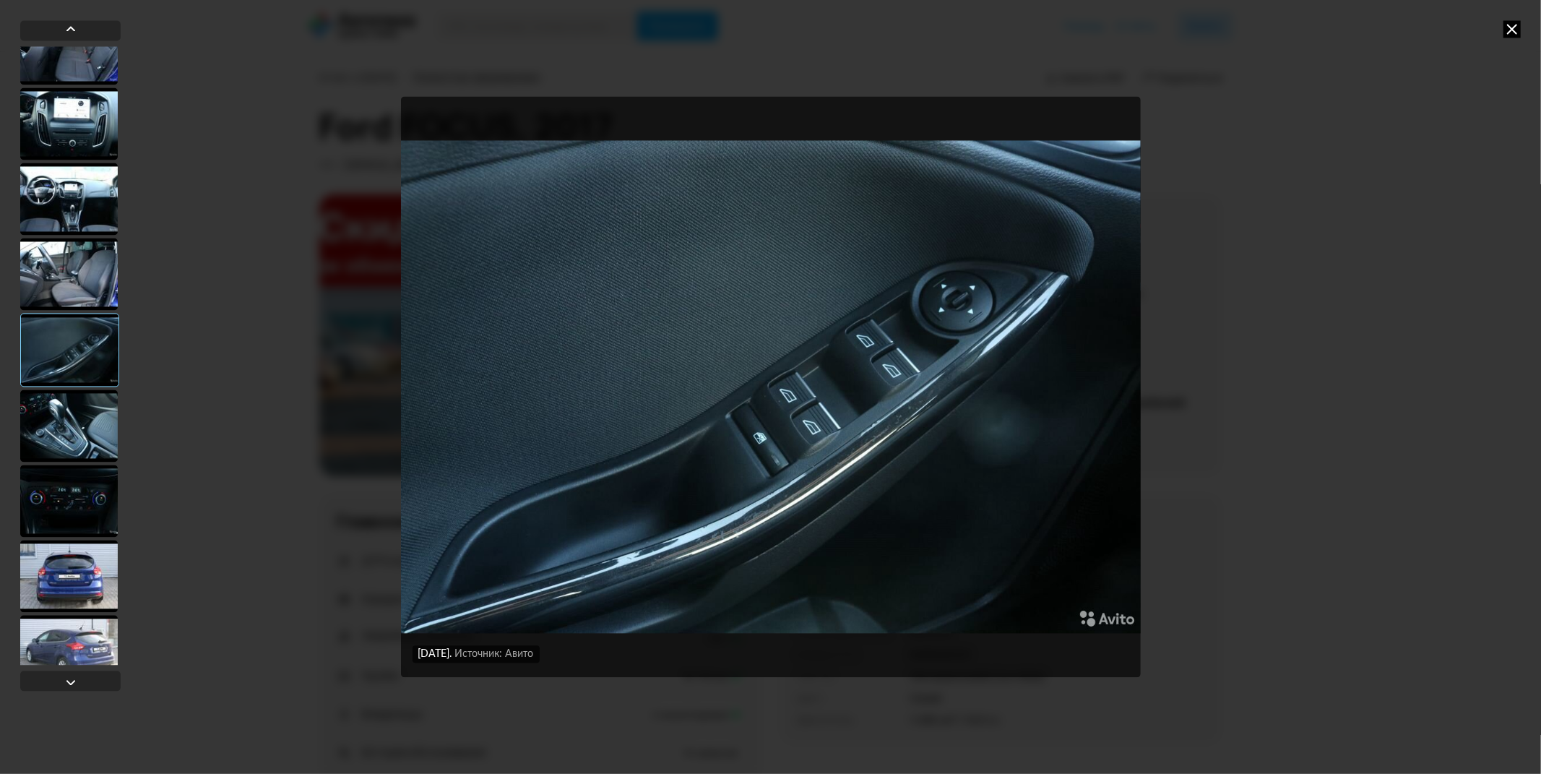
click at [79, 432] on div at bounding box center [69, 425] width 98 height 72
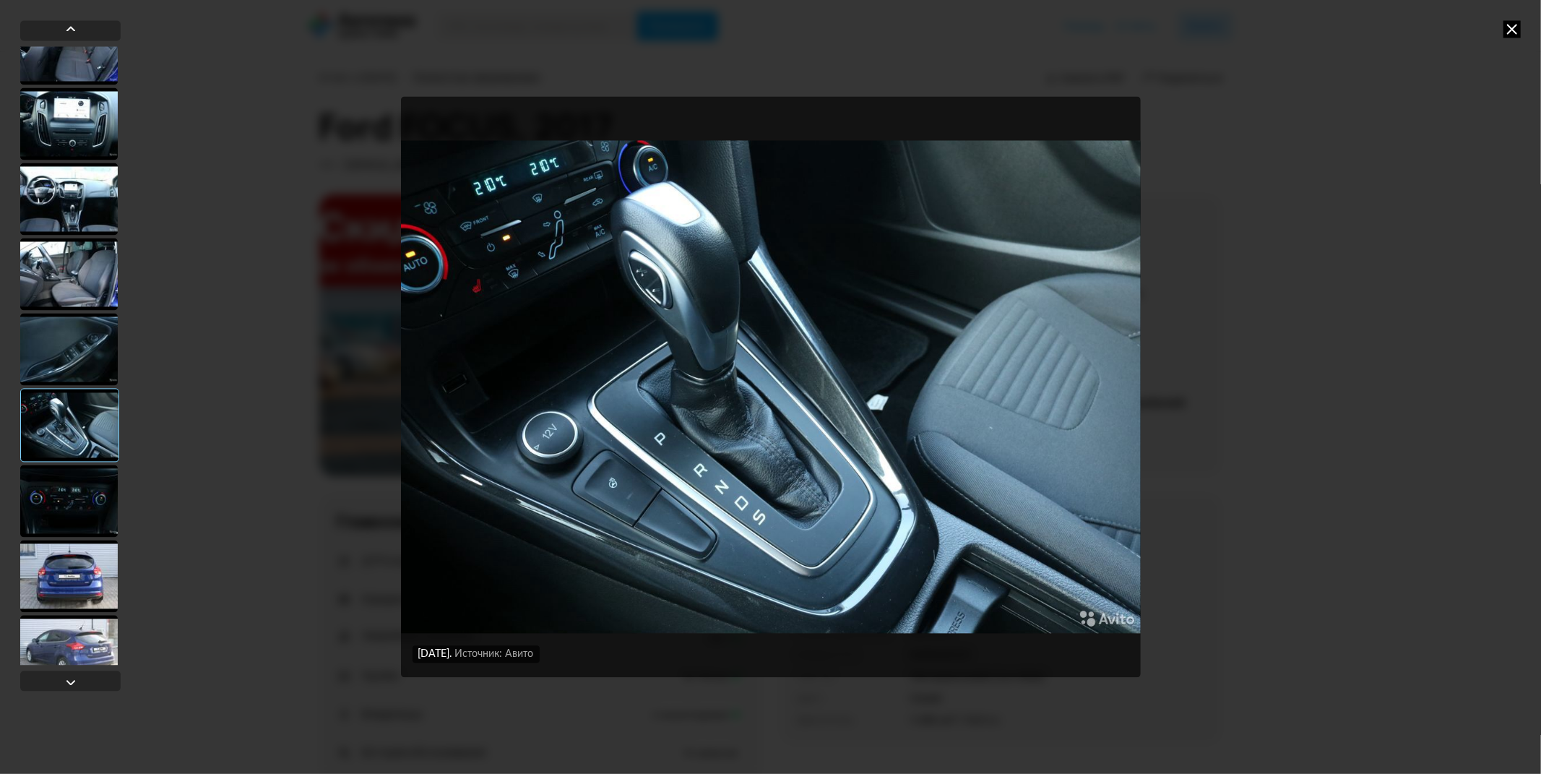
click at [69, 337] on div at bounding box center [69, 349] width 98 height 72
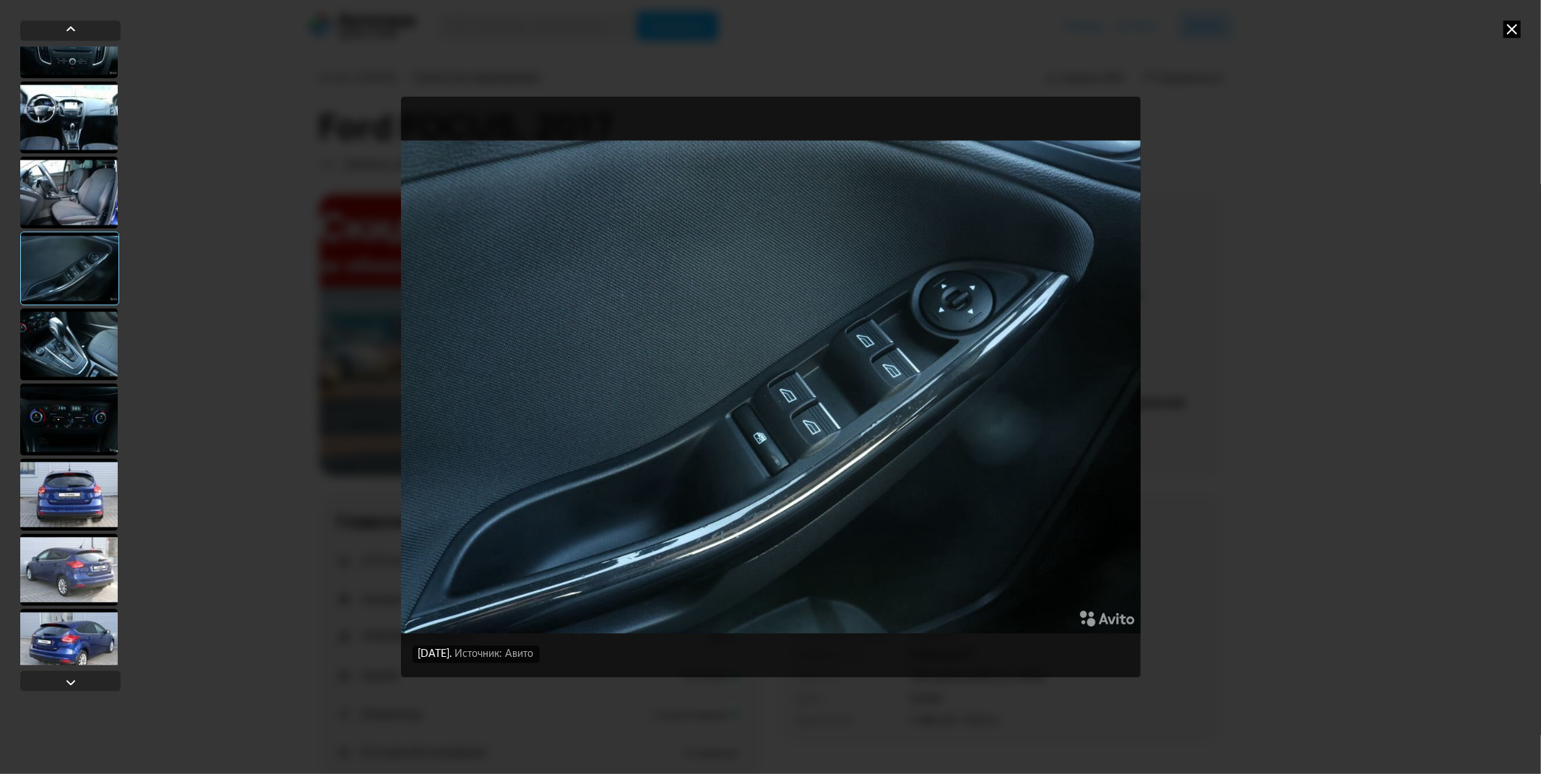
scroll to position [720, 0]
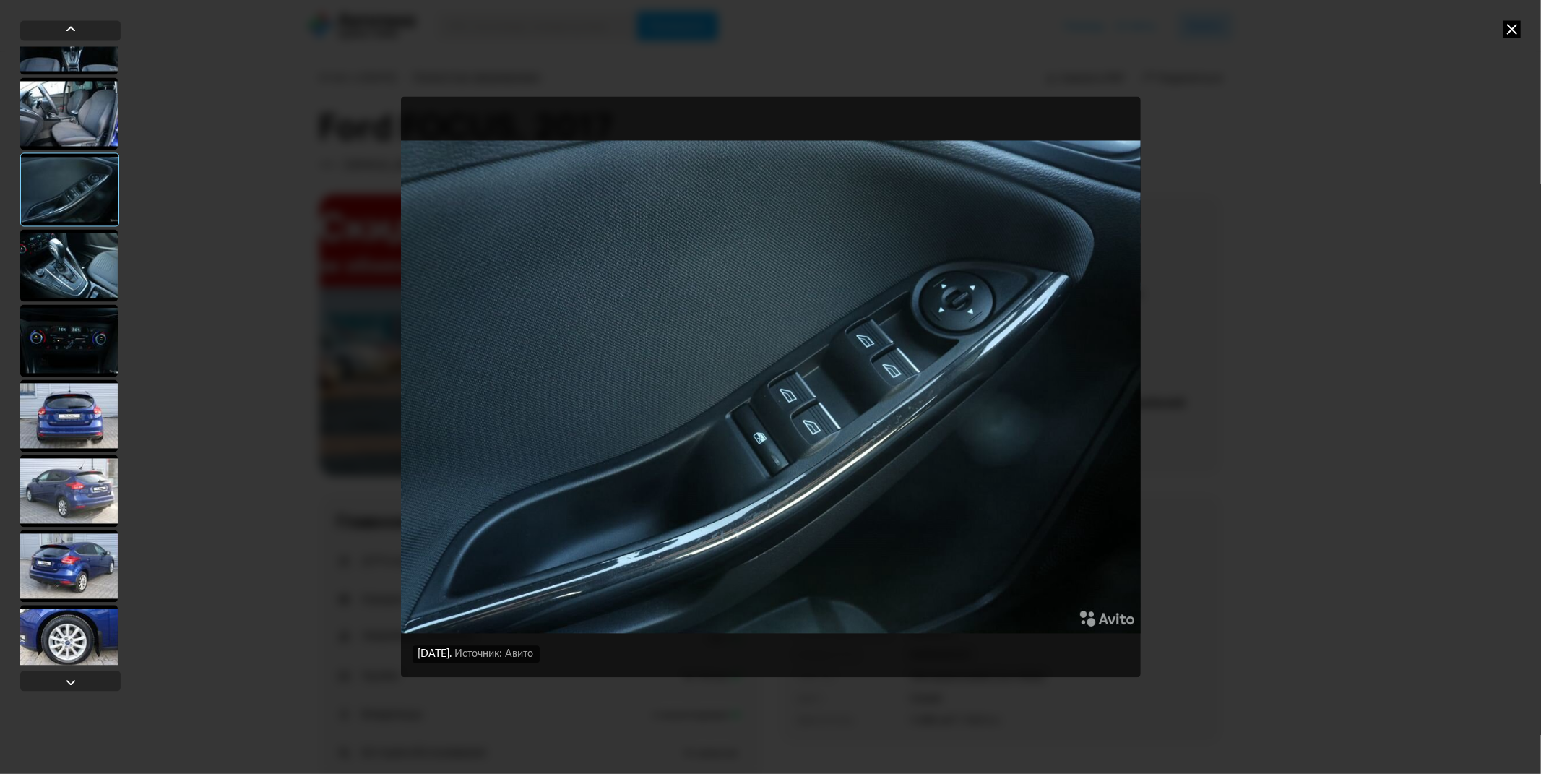
click at [71, 414] on div at bounding box center [69, 415] width 98 height 72
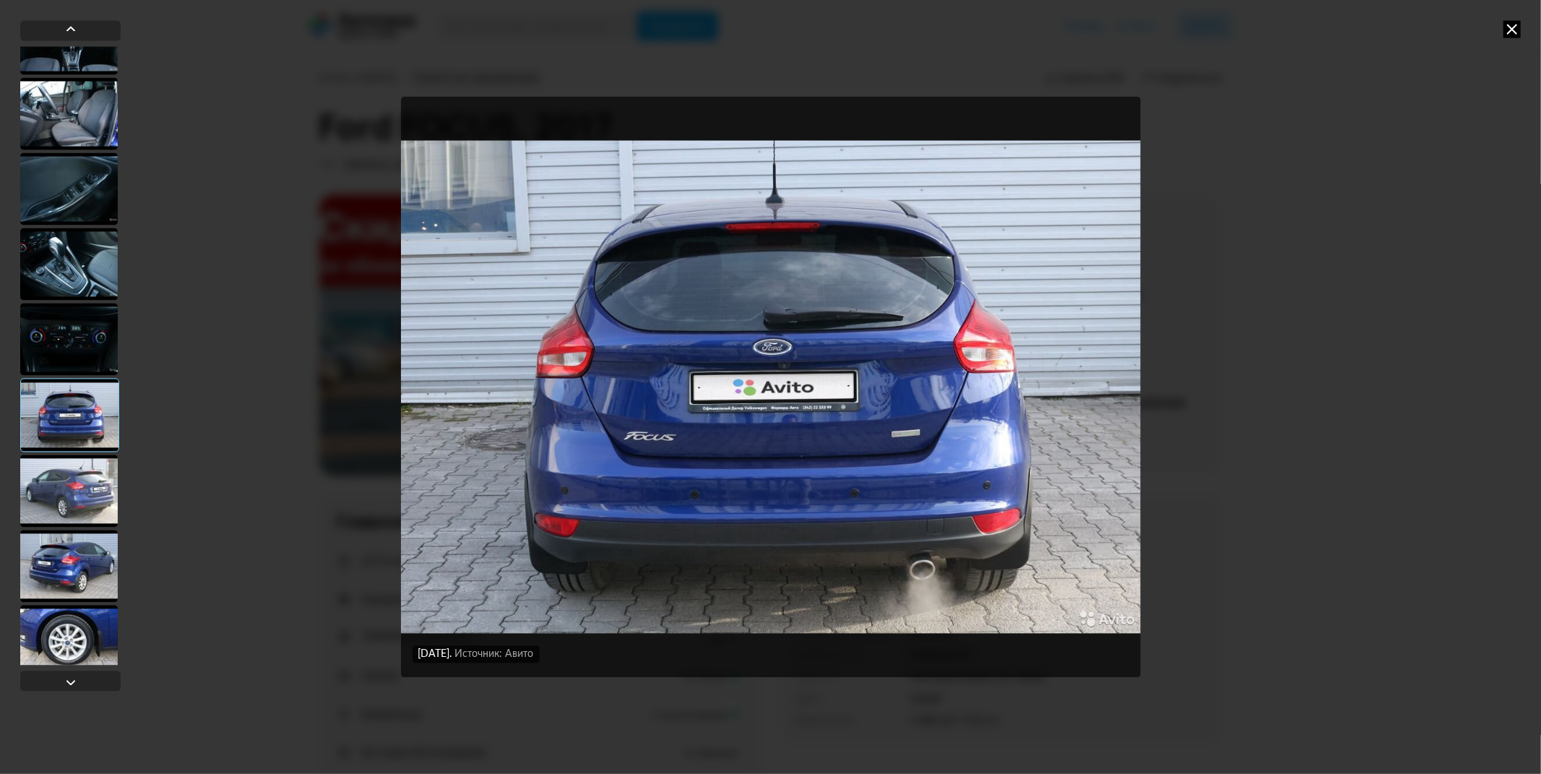
click at [85, 492] on div at bounding box center [69, 490] width 98 height 72
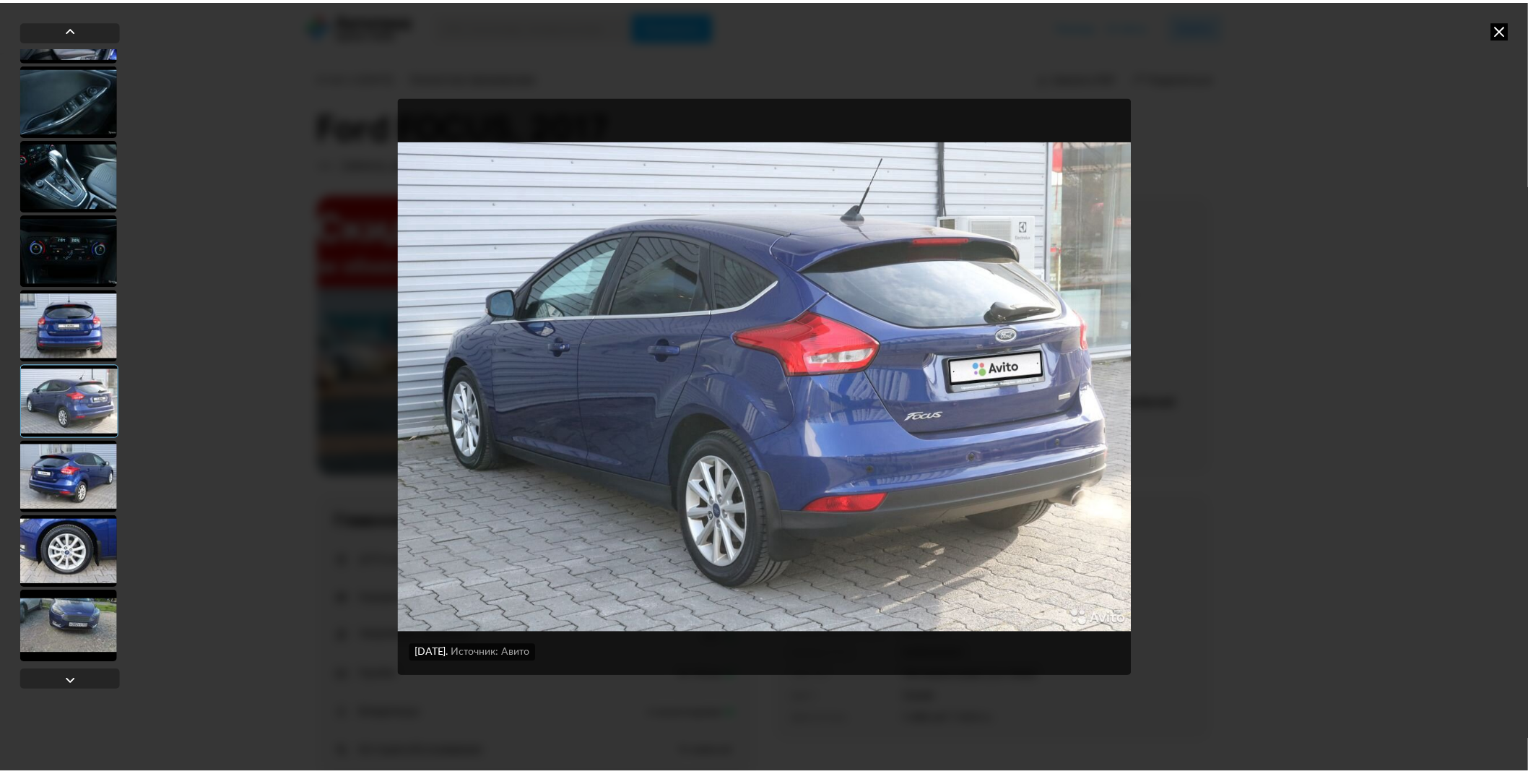
scroll to position [810, 0]
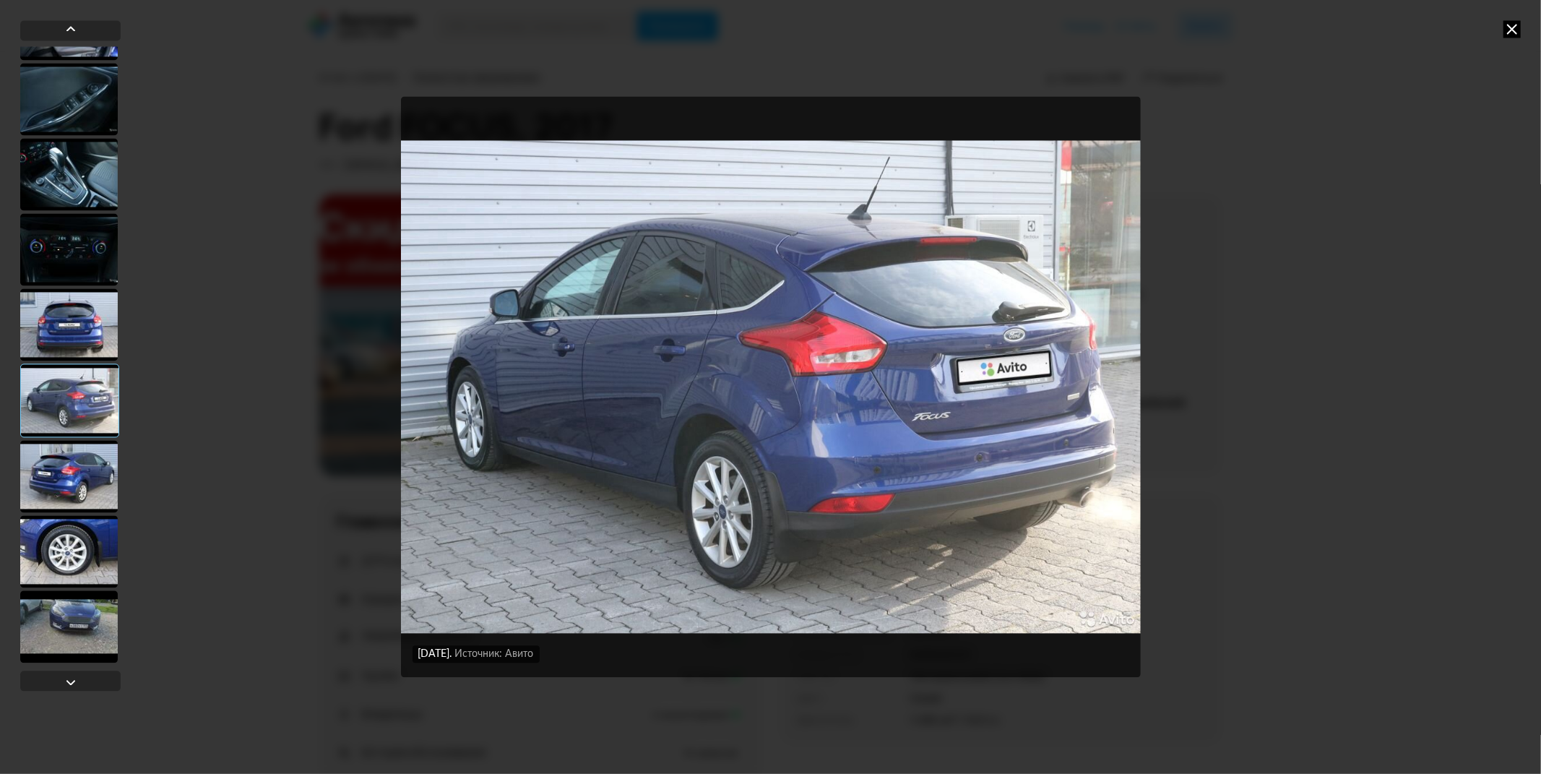
click at [77, 482] on div at bounding box center [69, 476] width 98 height 72
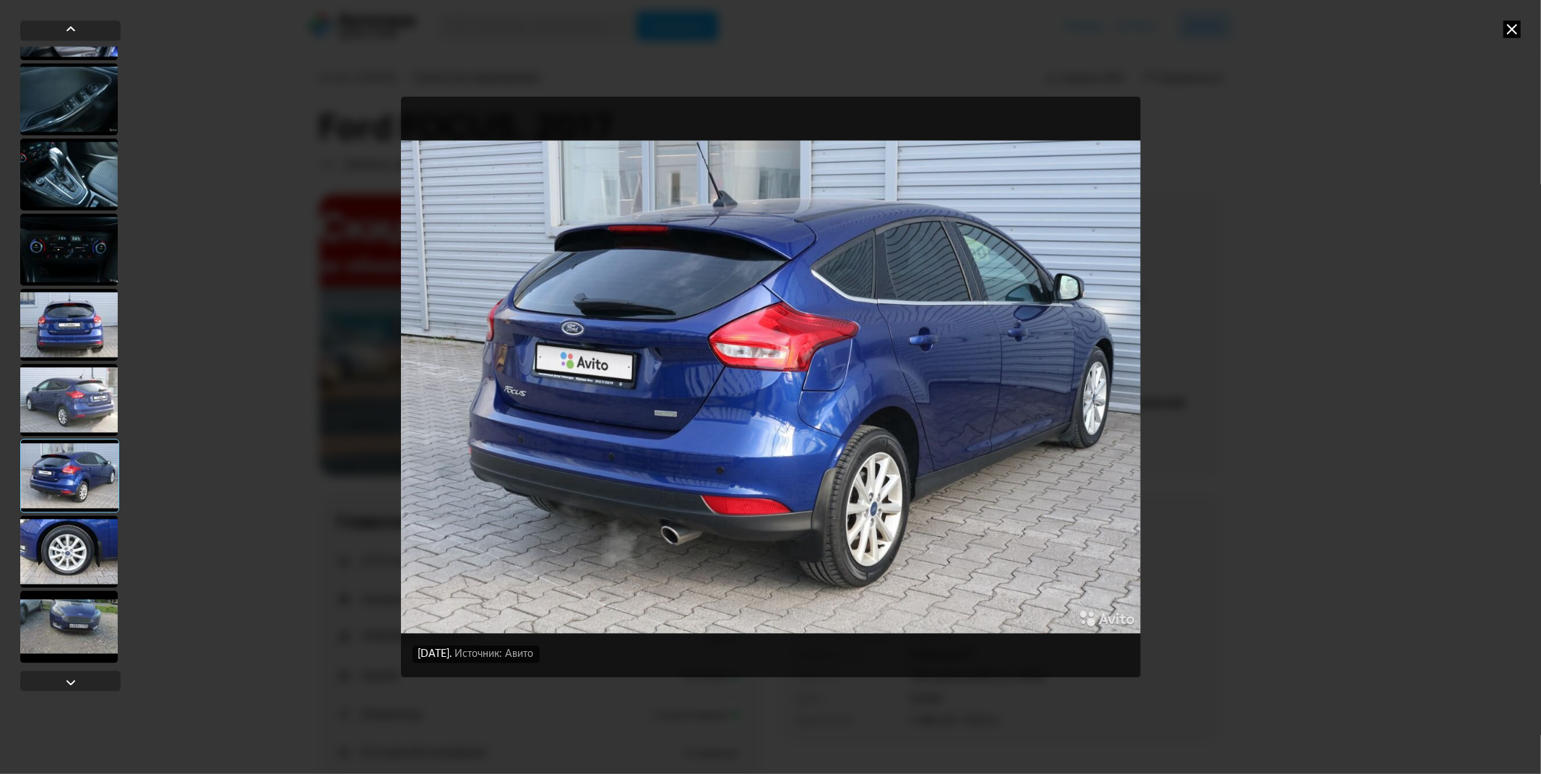
click at [85, 546] on div at bounding box center [69, 551] width 98 height 72
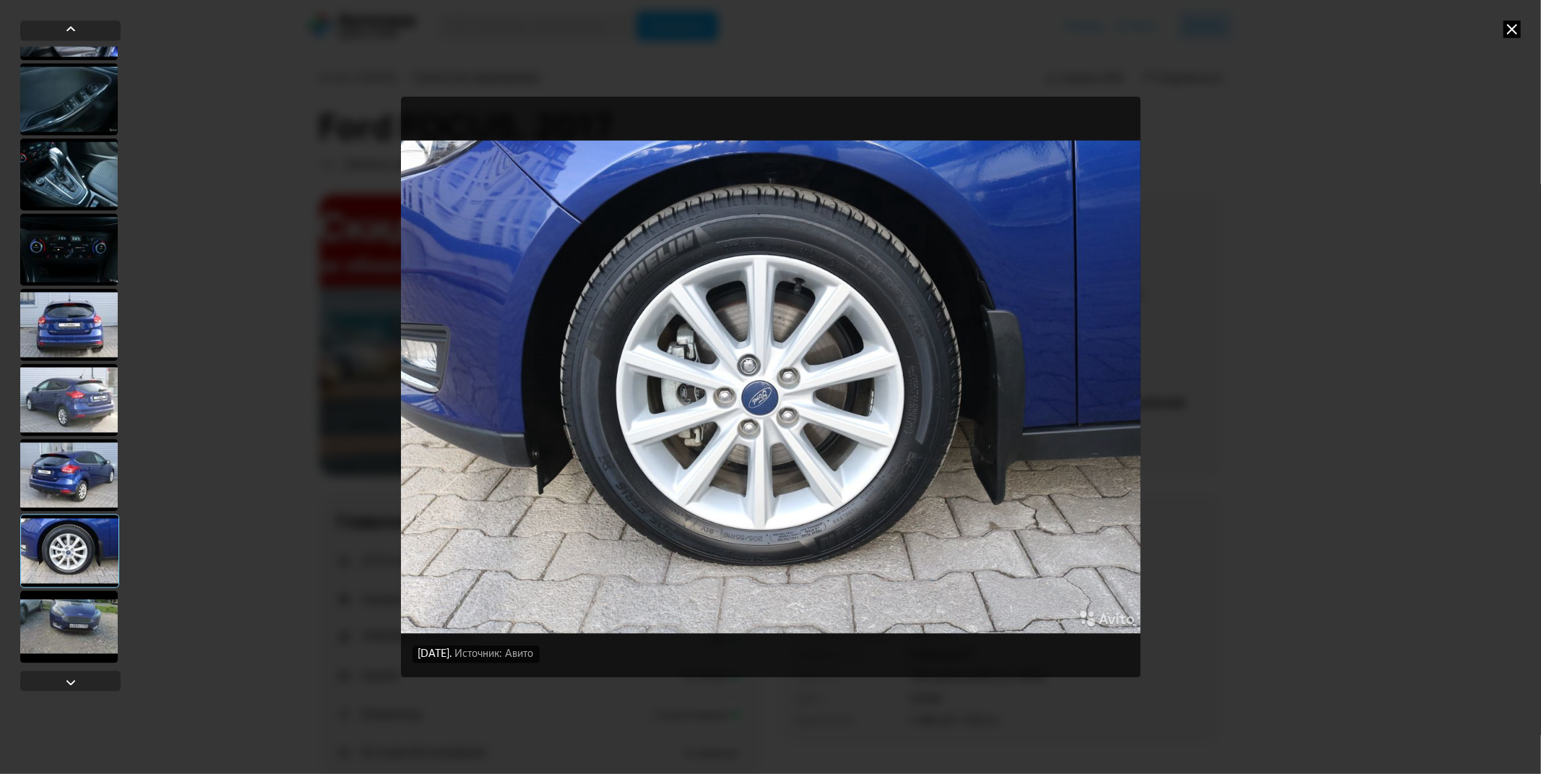
click at [66, 615] on div at bounding box center [69, 626] width 98 height 72
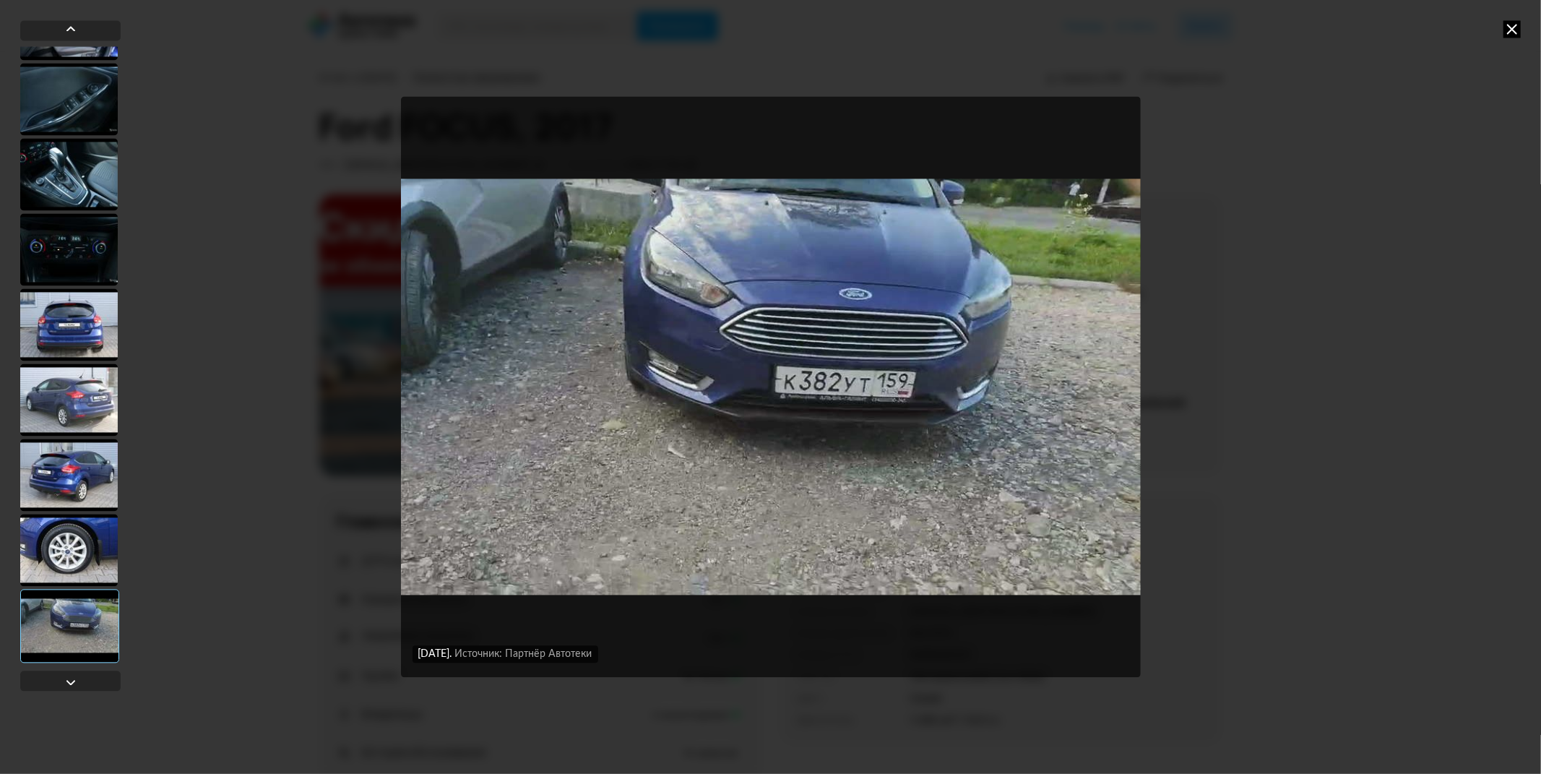
click at [1508, 25] on icon at bounding box center [1511, 28] width 17 height 17
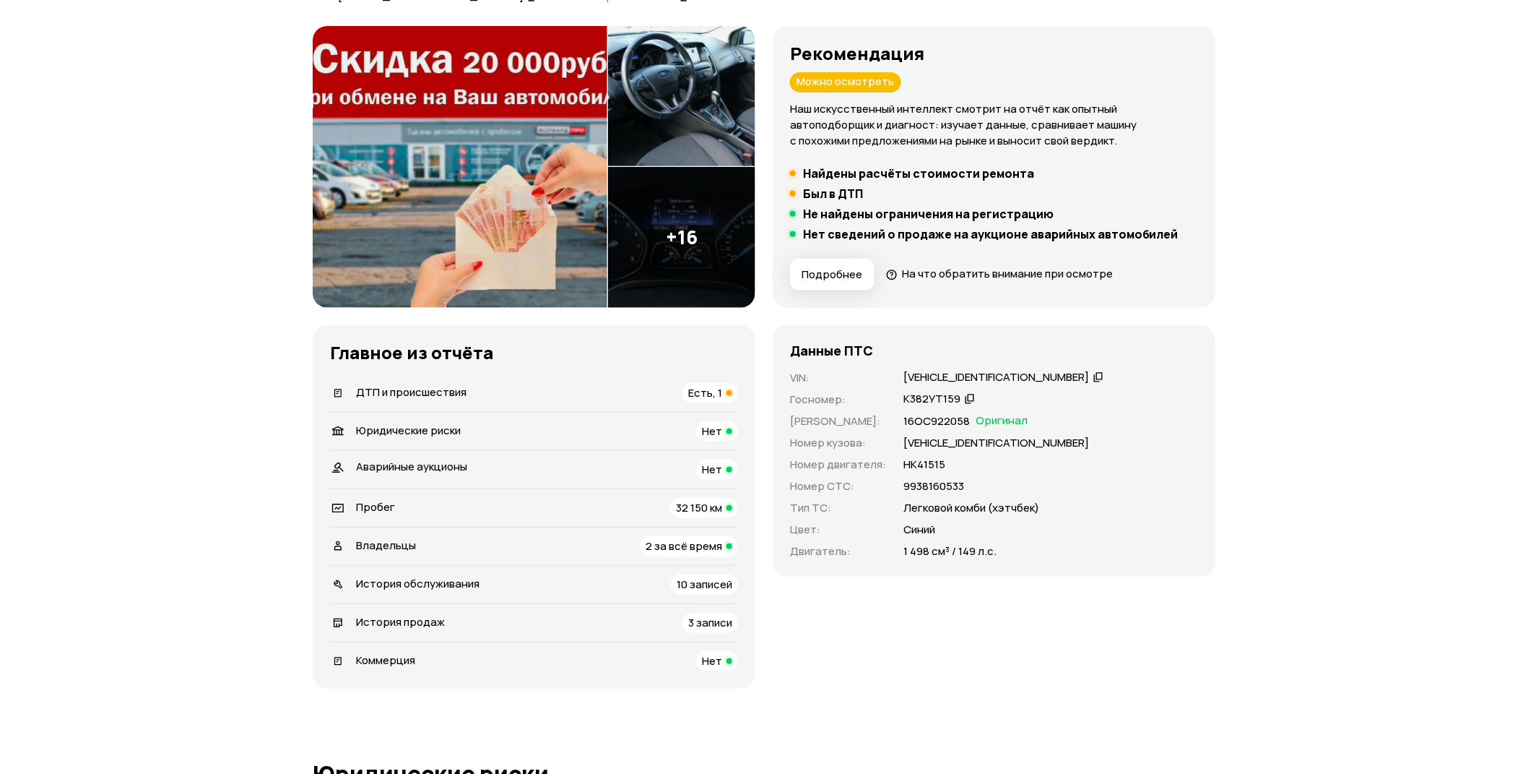
scroll to position [241, 0]
